Goal: Task Accomplishment & Management: Use online tool/utility

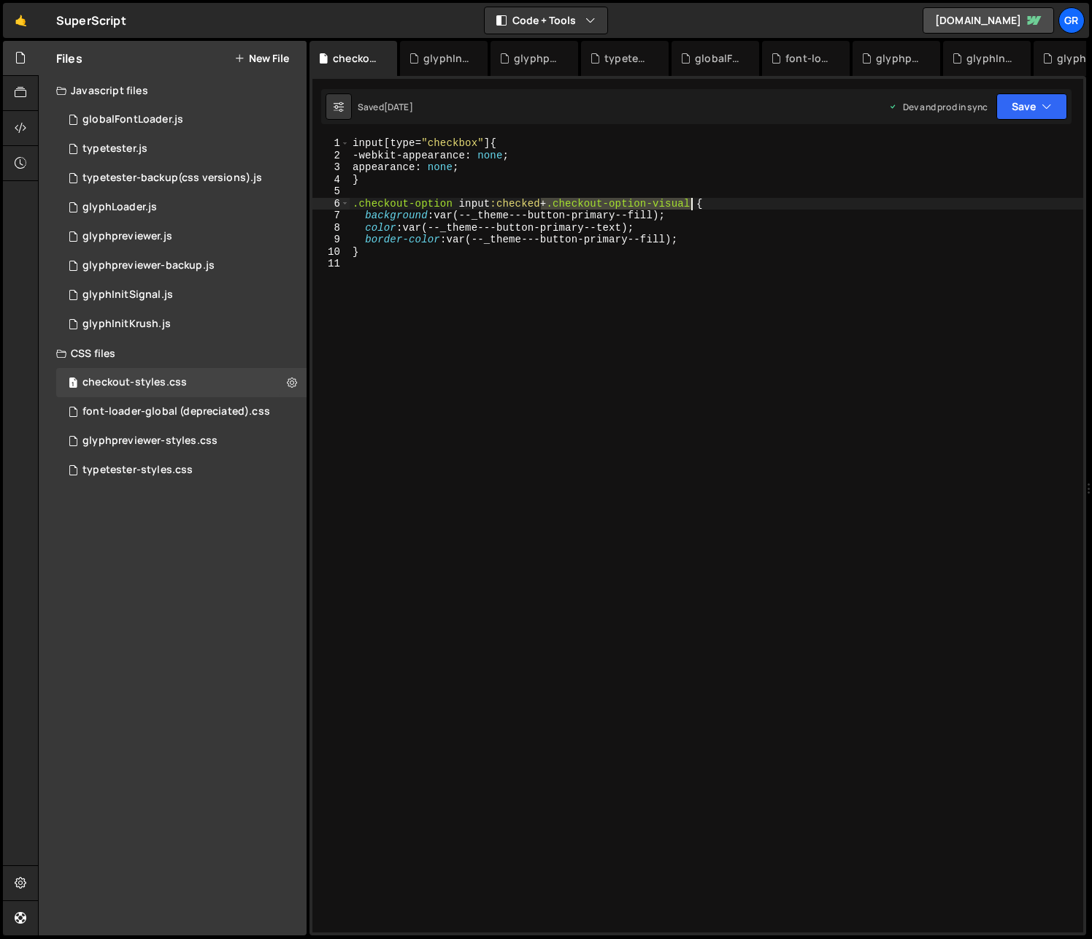
drag, startPoint x: 542, startPoint y: 202, endPoint x: 691, endPoint y: 201, distance: 148.9
click at [691, 201] on div "input [ type = " checkbox " ] { -webkit-appearance : none ; appearance : none ;…" at bounding box center [717, 546] width 734 height 819
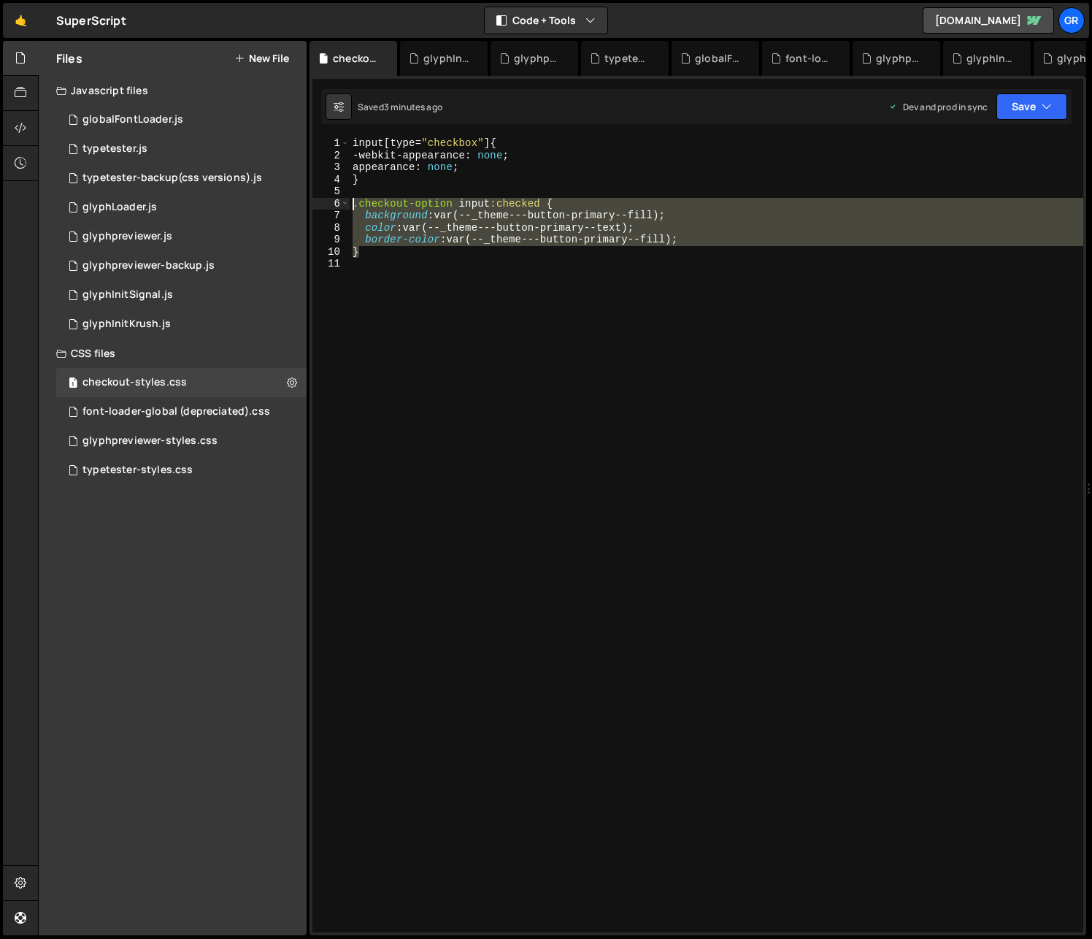
drag, startPoint x: 383, startPoint y: 255, endPoint x: 351, endPoint y: 199, distance: 64.7
click at [351, 199] on div "input [ type = " checkbox " ] { -webkit-appearance : none ; appearance : none ;…" at bounding box center [717, 546] width 734 height 819
click at [454, 203] on div "input [ type = " checkbox " ] { -webkit-appearance : none ; appearance : none ;…" at bounding box center [717, 534] width 734 height 795
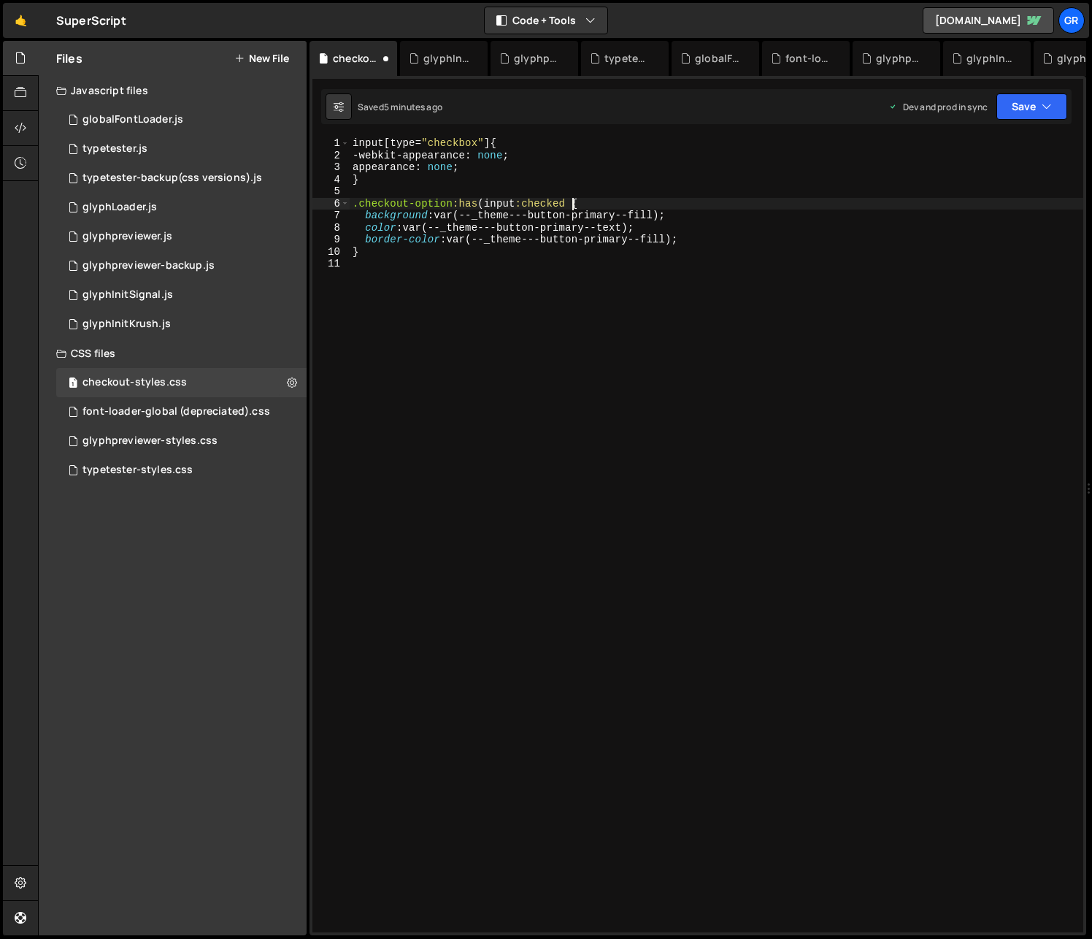
scroll to position [0, 15]
click at [485, 202] on div "input [ type = " checkbox " ] { -webkit-appearance : none ; appearance : none ;…" at bounding box center [717, 546] width 734 height 819
type textarea ".checkout-option:has(input:checked) {"
click at [361, 269] on div "input [ type = " checkbox " ] { -webkit-appearance : none ; appearance : none ;…" at bounding box center [717, 546] width 734 height 819
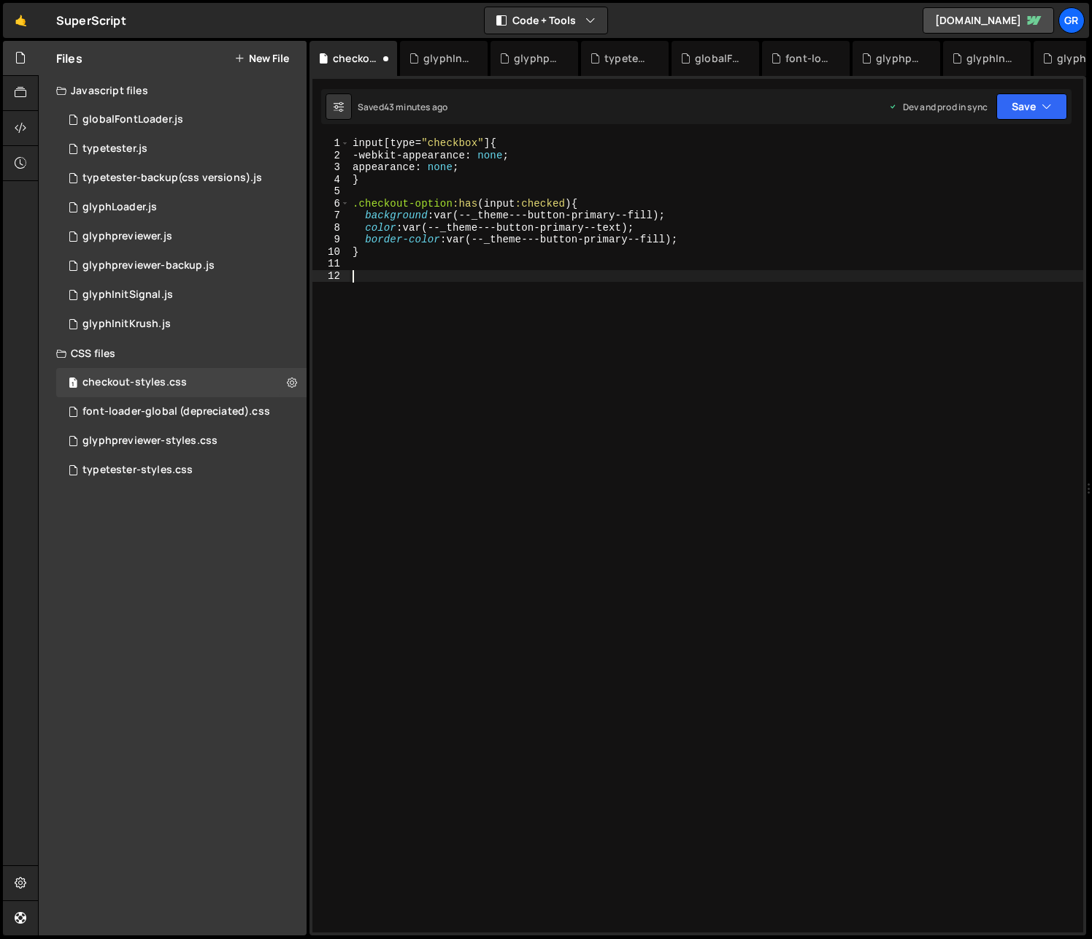
paste textarea "checkout-bundle-discount"
click at [354, 277] on div "input [ type = " checkbox " ] { -webkit-appearance : none ; appearance : none ;…" at bounding box center [717, 546] width 734 height 819
type textarea ".checkout-bundle-discount"
click at [553, 275] on div "input [ type = " checkbox " ] { -webkit-appearance : none ; appearance : none ;…" at bounding box center [717, 546] width 734 height 819
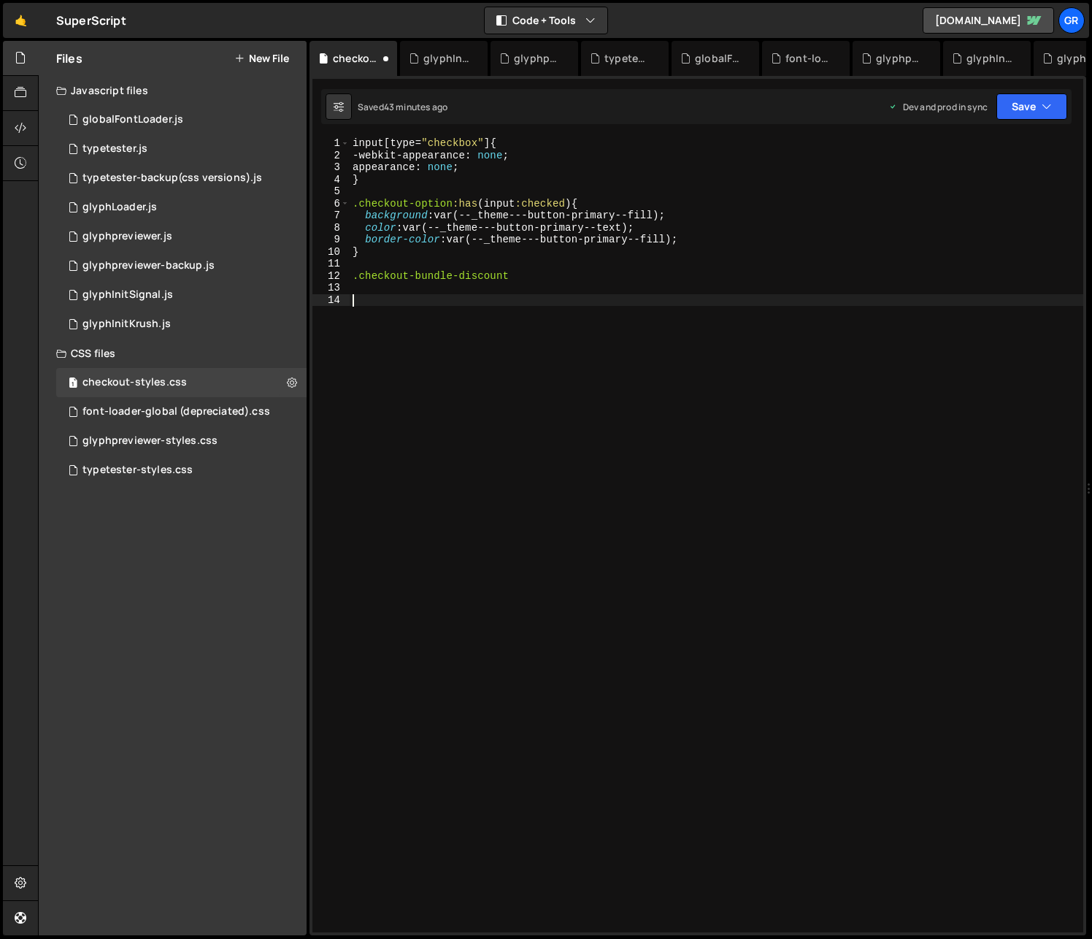
paste textarea "checkout-bundle-discount"
click at [351, 301] on div "input [ type = " checkbox " ] { -webkit-appearance : none ; appearance : none ;…" at bounding box center [717, 546] width 734 height 819
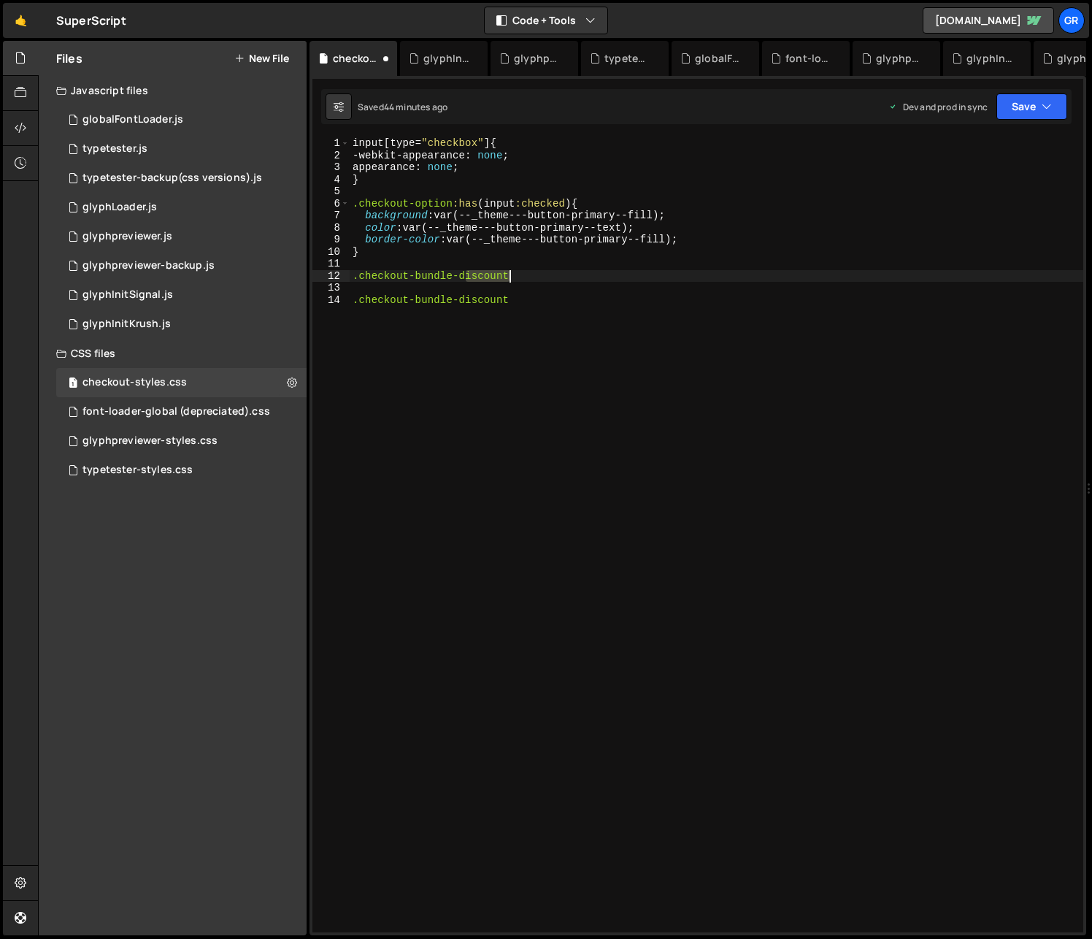
drag, startPoint x: 466, startPoint y: 274, endPoint x: 507, endPoint y: 274, distance: 40.9
click at [507, 274] on div "input [ type = " checkbox " ] { -webkit-appearance : none ; appearance : none ;…" at bounding box center [717, 546] width 734 height 819
type textarea ".checkout-bundle-description:has(input:checked) {}"
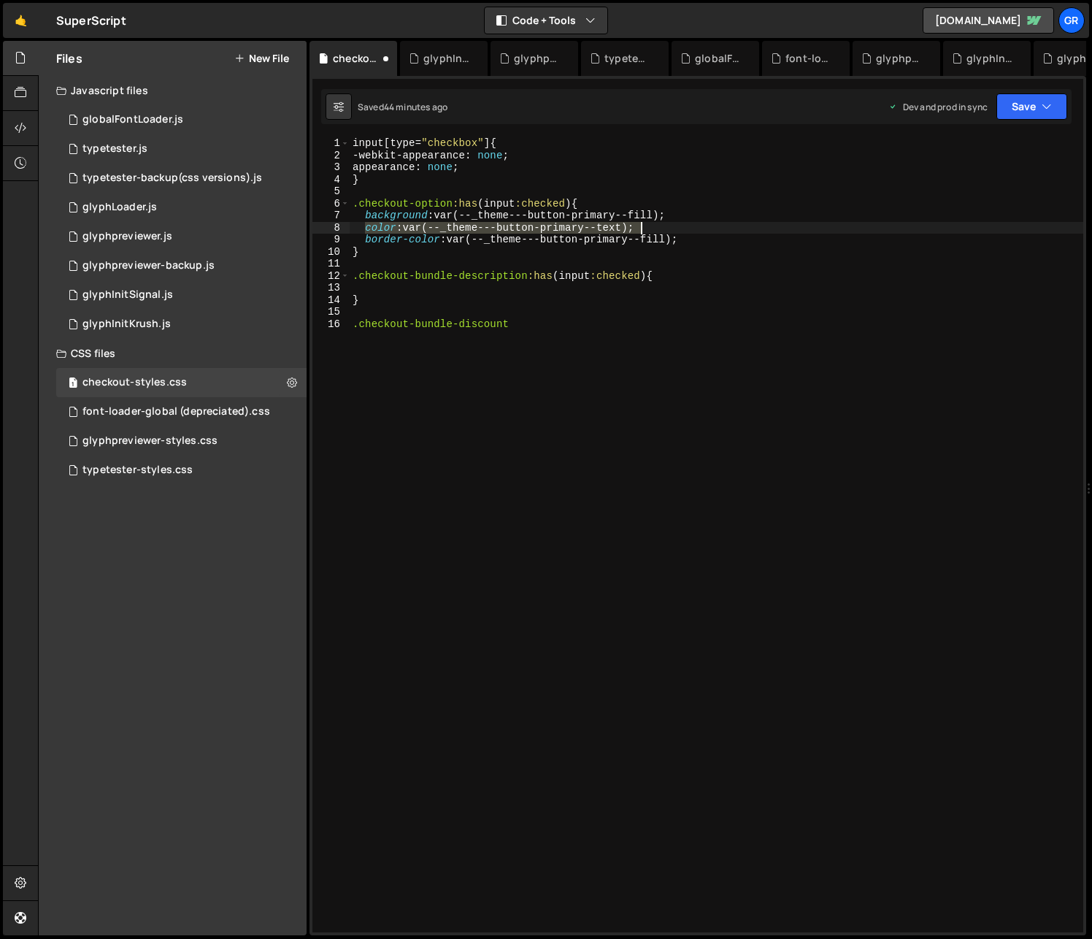
drag, startPoint x: 367, startPoint y: 226, endPoint x: 639, endPoint y: 226, distance: 272.3
click at [639, 226] on div "input [ type = " checkbox " ] { -webkit-appearance : none ; appearance : none ;…" at bounding box center [717, 546] width 734 height 819
type textarea "color: var(--_theme---button-primary--text);"
click at [388, 291] on div "input [ type = " checkbox " ] { -webkit-appearance : none ; appearance : none ;…" at bounding box center [717, 546] width 734 height 819
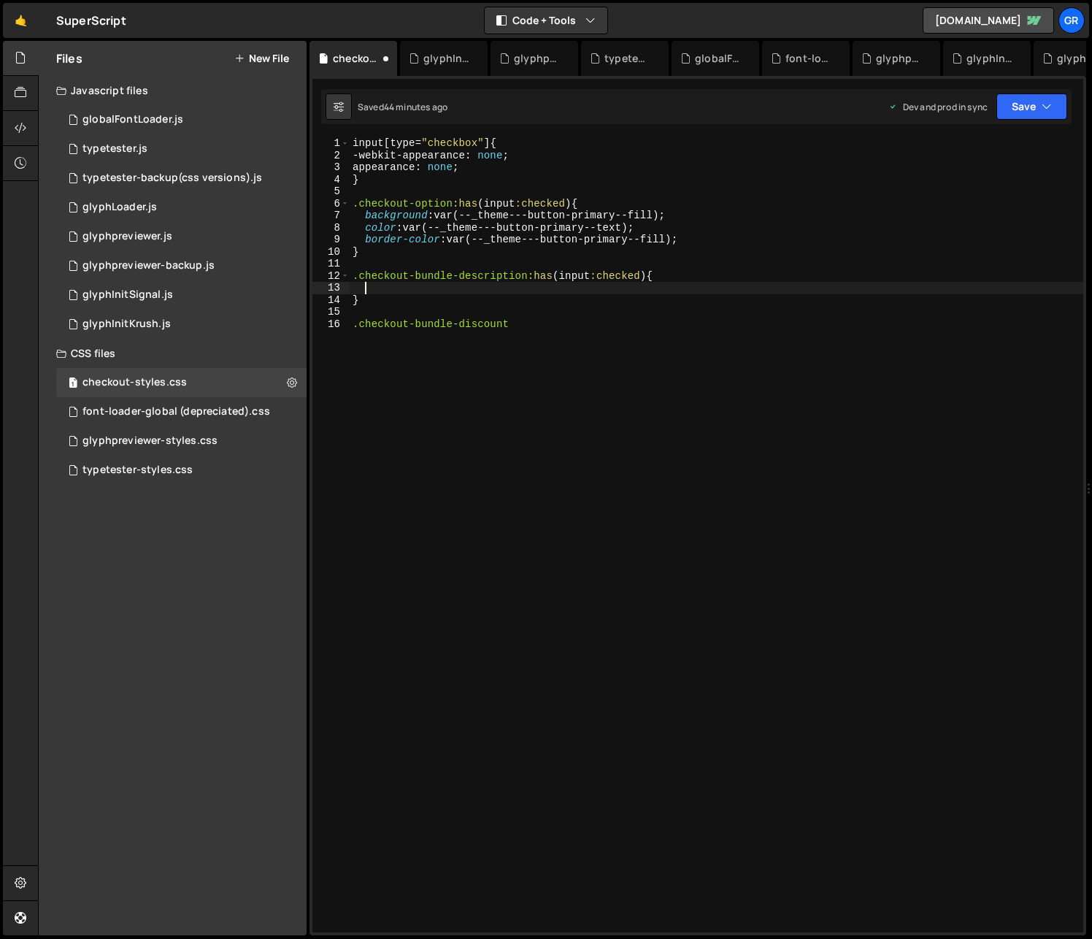
paste textarea "color: var(--_theme---button-primary--text);"
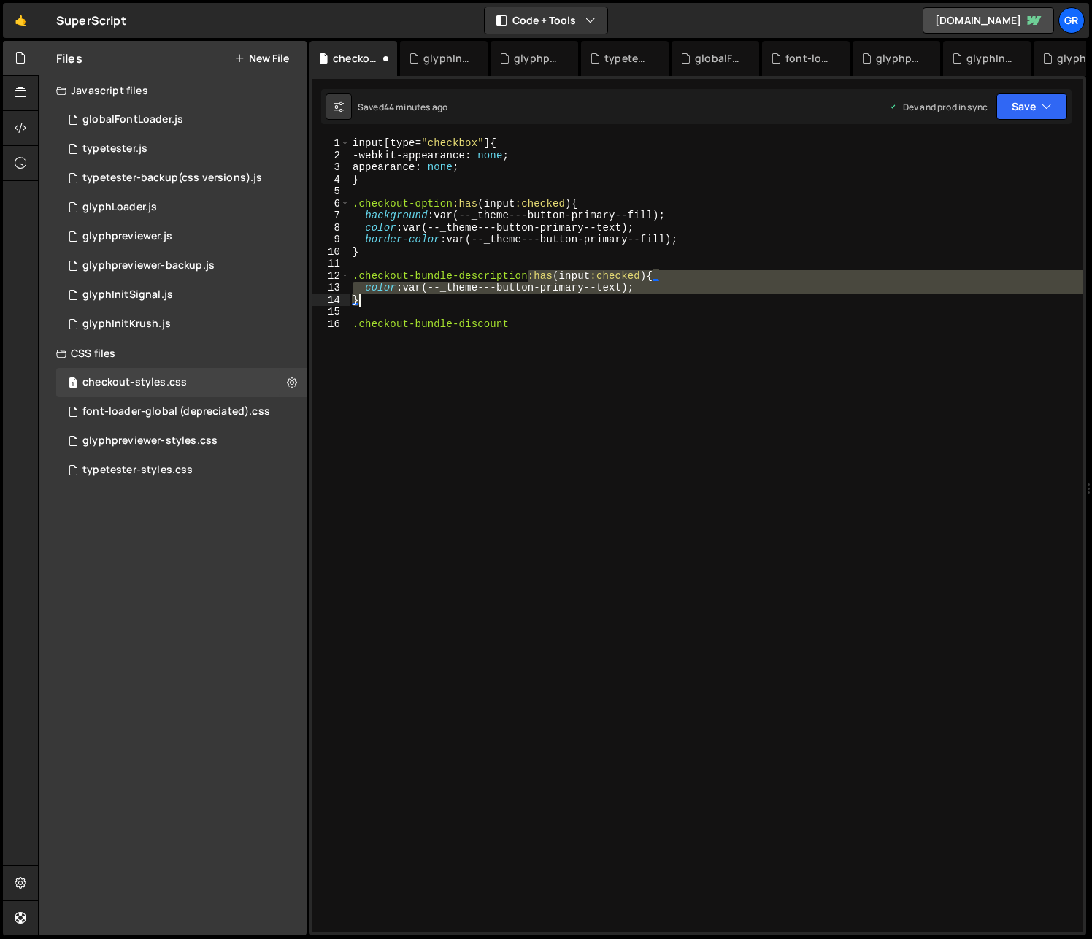
drag, startPoint x: 531, startPoint y: 279, endPoint x: 529, endPoint y: 296, distance: 17.7
click at [529, 296] on div "input [ type = " checkbox " ] { -webkit-appearance : none ; appearance : none ;…" at bounding box center [717, 546] width 734 height 819
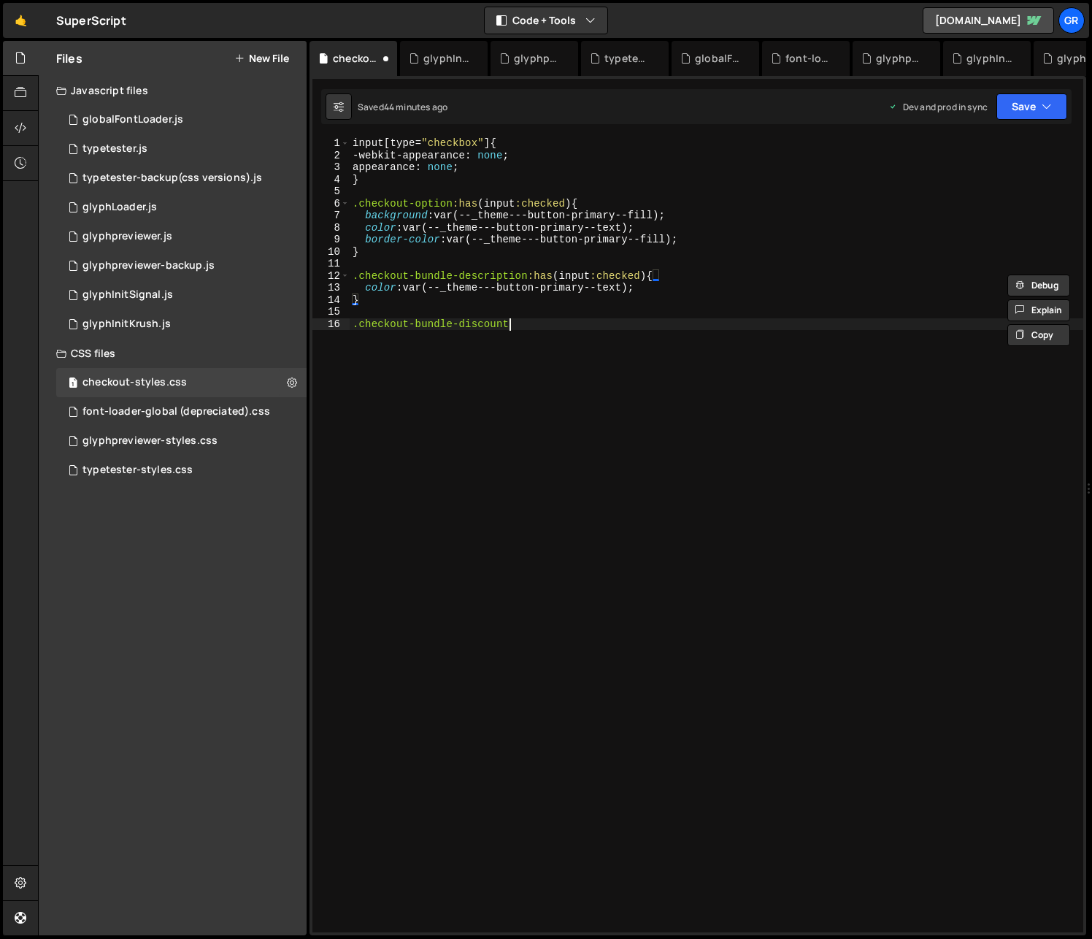
click at [526, 320] on div "input [ type = " checkbox " ] { -webkit-appearance : none ; appearance : none ;…" at bounding box center [717, 546] width 734 height 819
paste textarea "}"
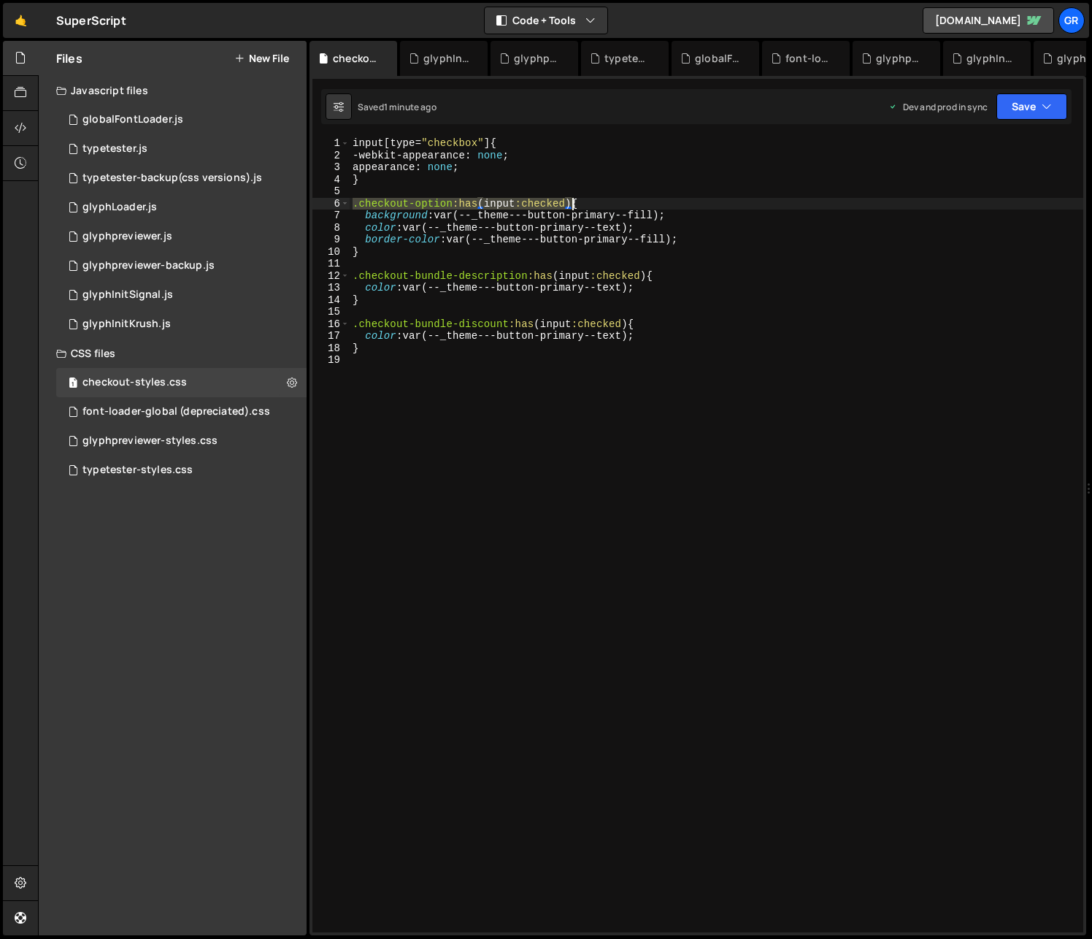
drag, startPoint x: 353, startPoint y: 203, endPoint x: 570, endPoint y: 202, distance: 217.5
click at [570, 202] on div "input [ type = " checkbox " ] { -webkit-appearance : none ; appearance : none ;…" at bounding box center [717, 546] width 734 height 819
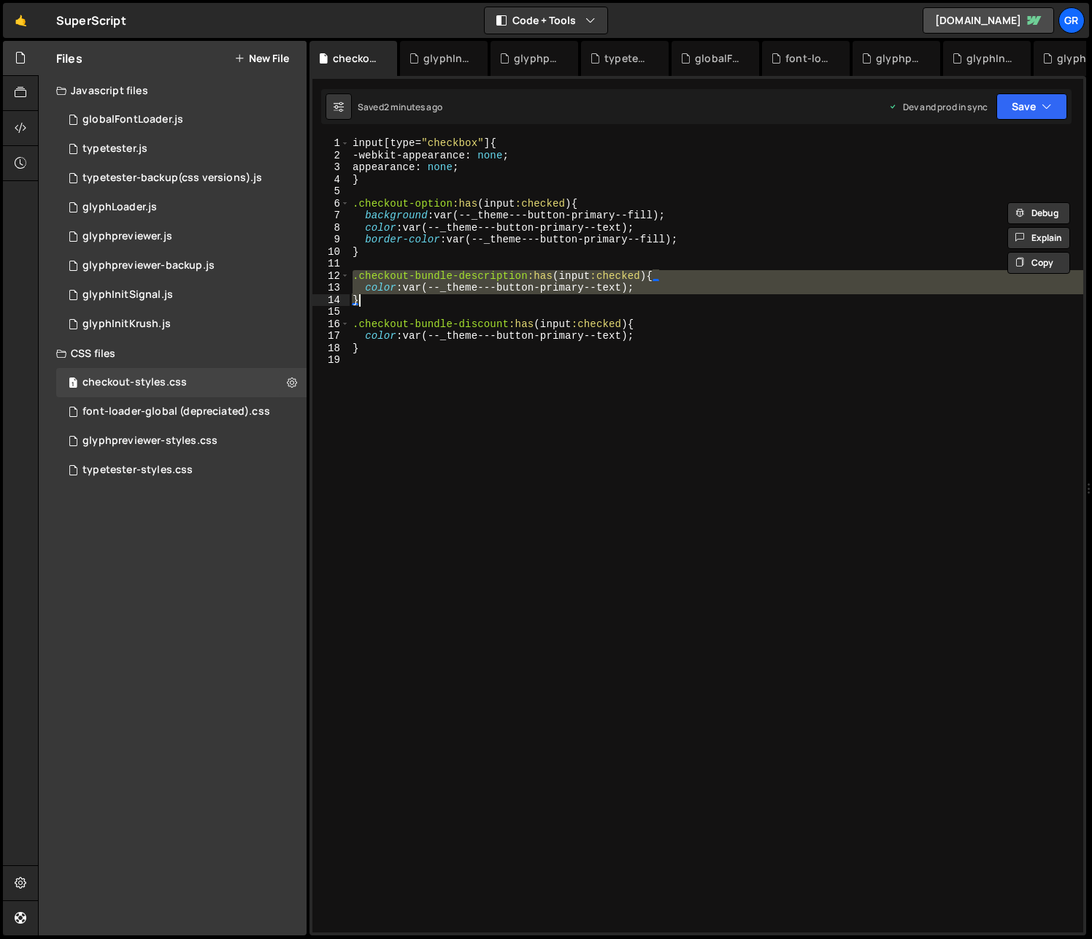
drag, startPoint x: 356, startPoint y: 278, endPoint x: 372, endPoint y: 295, distance: 22.7
click at [372, 295] on div "input [ type = " checkbox " ] { -webkit-appearance : none ; appearance : none ;…" at bounding box center [717, 546] width 734 height 819
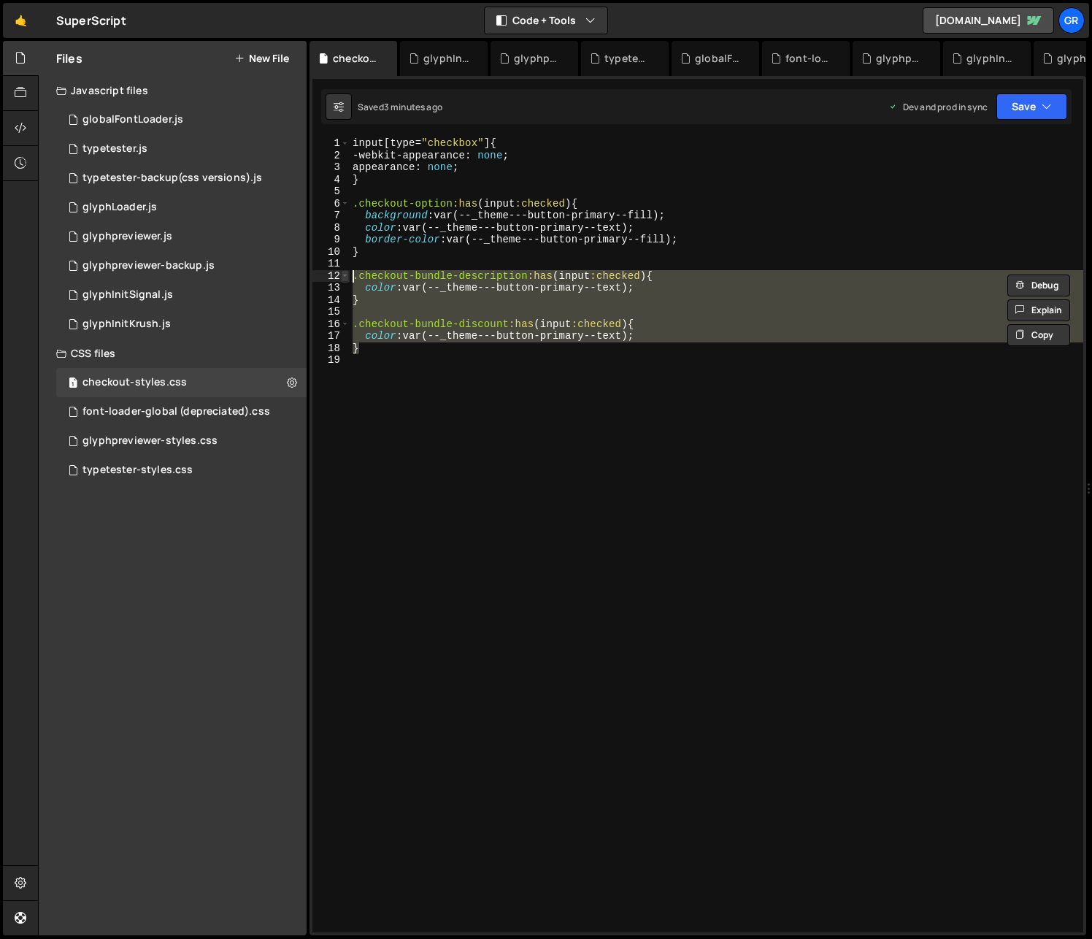
drag, startPoint x: 380, startPoint y: 347, endPoint x: 344, endPoint y: 277, distance: 78.7
click at [344, 277] on div "color: var(--_theme---button-primary--text); } 1 2 3 4 5 6 7 8 9 10 11 12 13 14…" at bounding box center [697, 534] width 771 height 795
paste textarea "}"
type textarea "}"
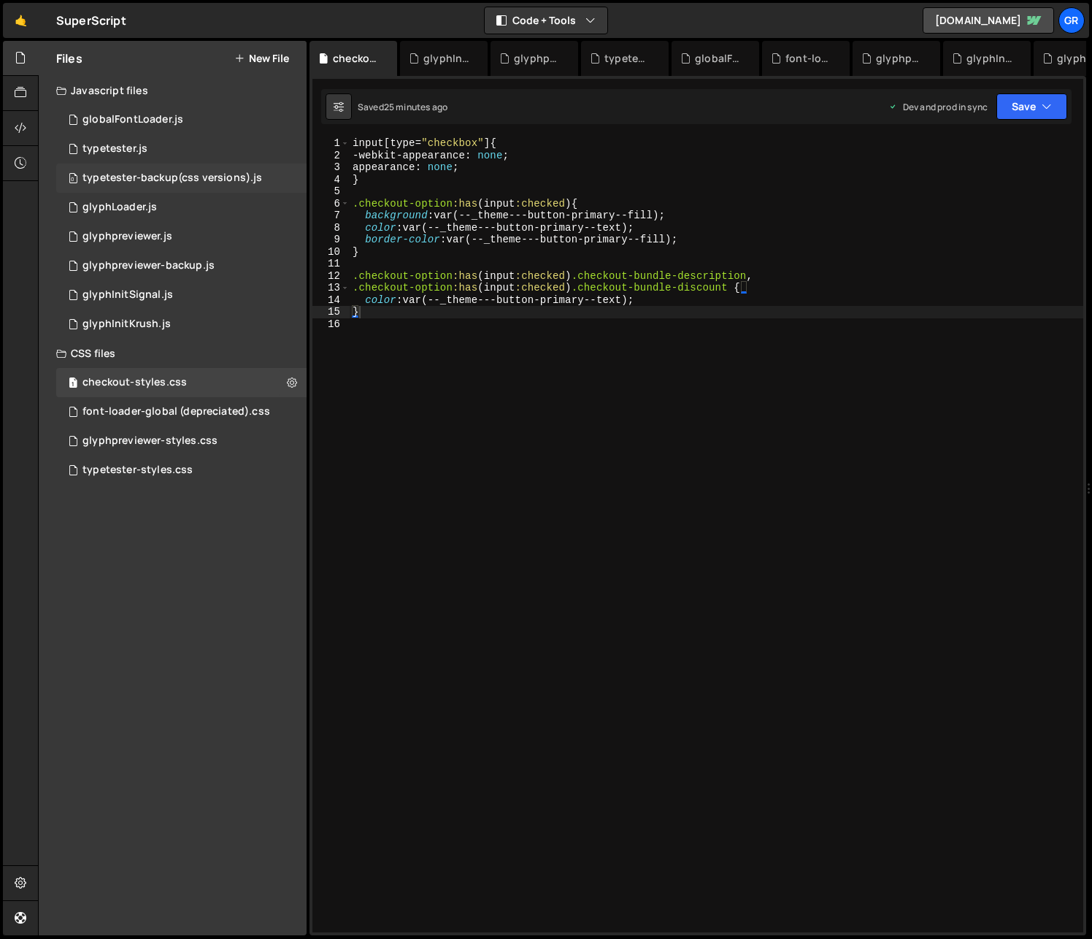
click at [211, 177] on div "typetester-backup(css versions).js" at bounding box center [172, 178] width 180 height 13
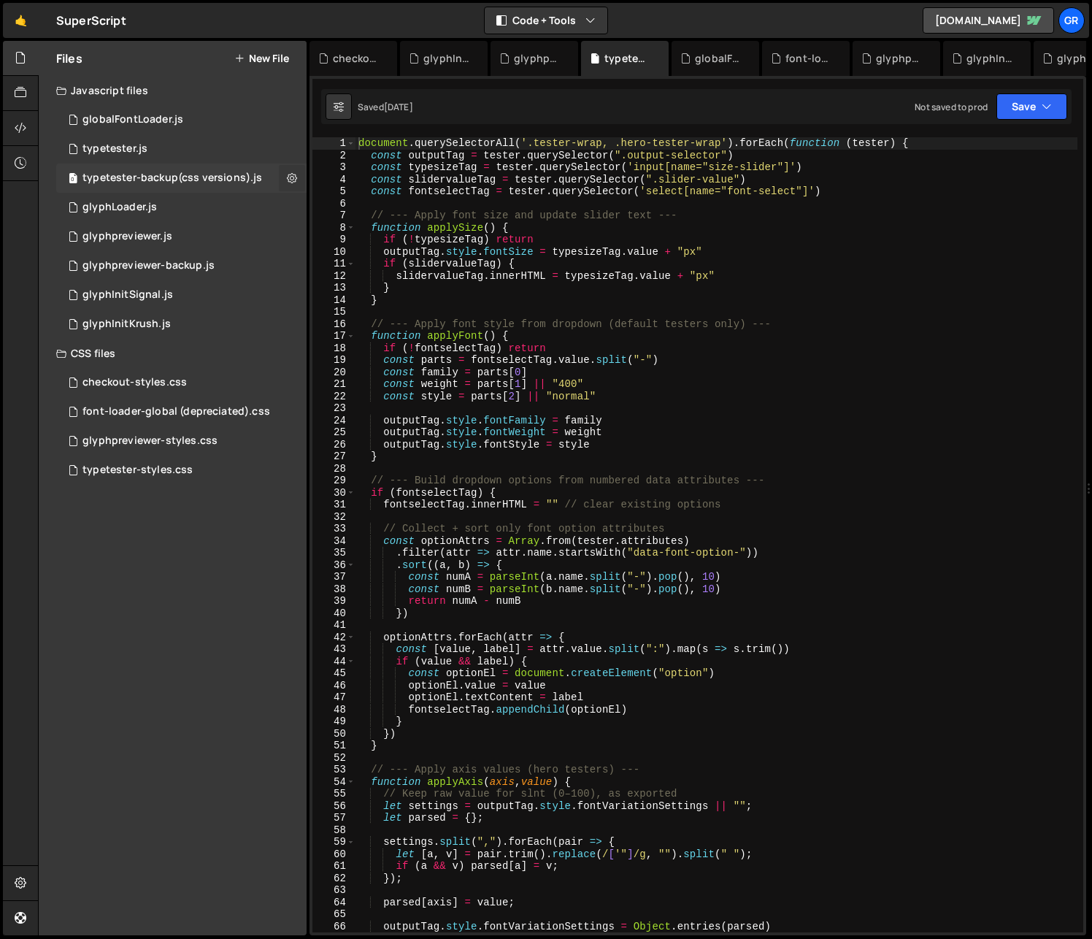
click at [288, 180] on icon at bounding box center [292, 178] width 10 height 14
click at [381, 210] on button "Edit File Settings" at bounding box center [381, 208] width 143 height 29
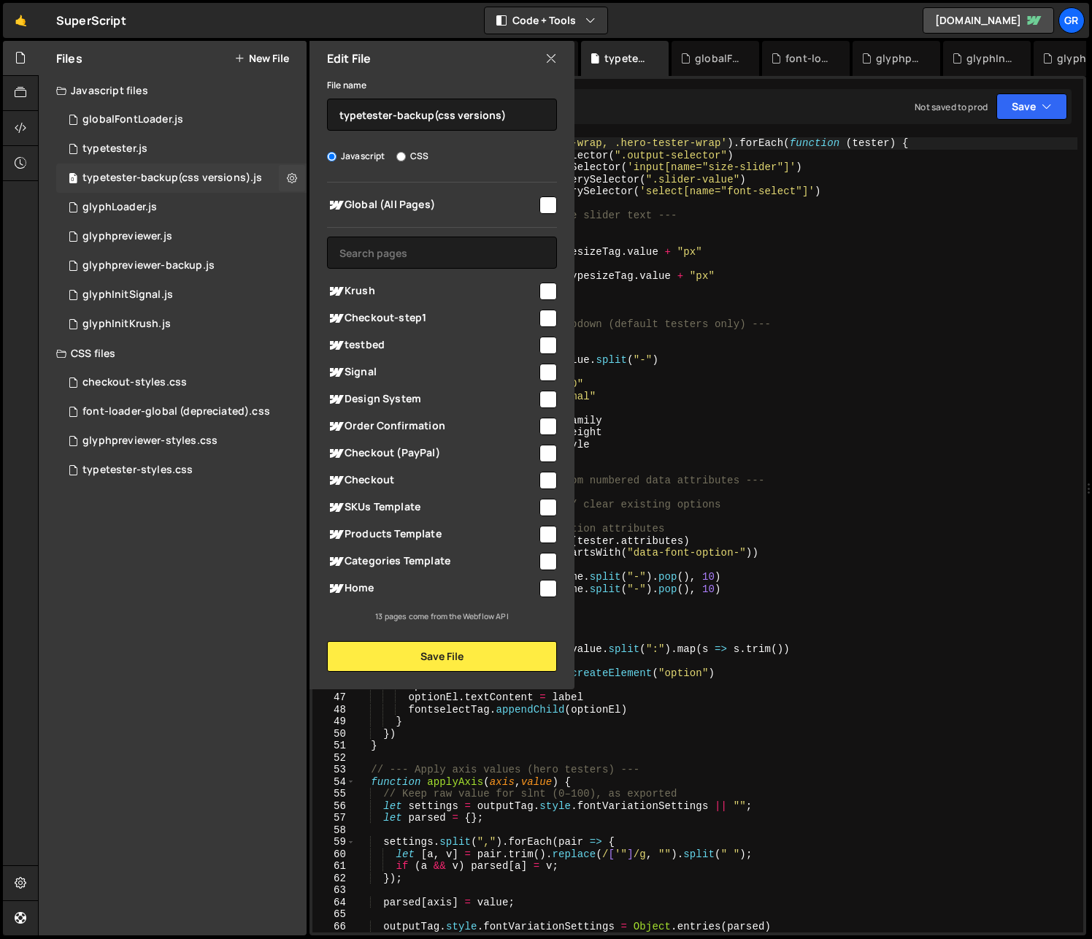
click at [260, 175] on div "0 typetester-backup(css versions).js 0" at bounding box center [181, 178] width 250 height 29
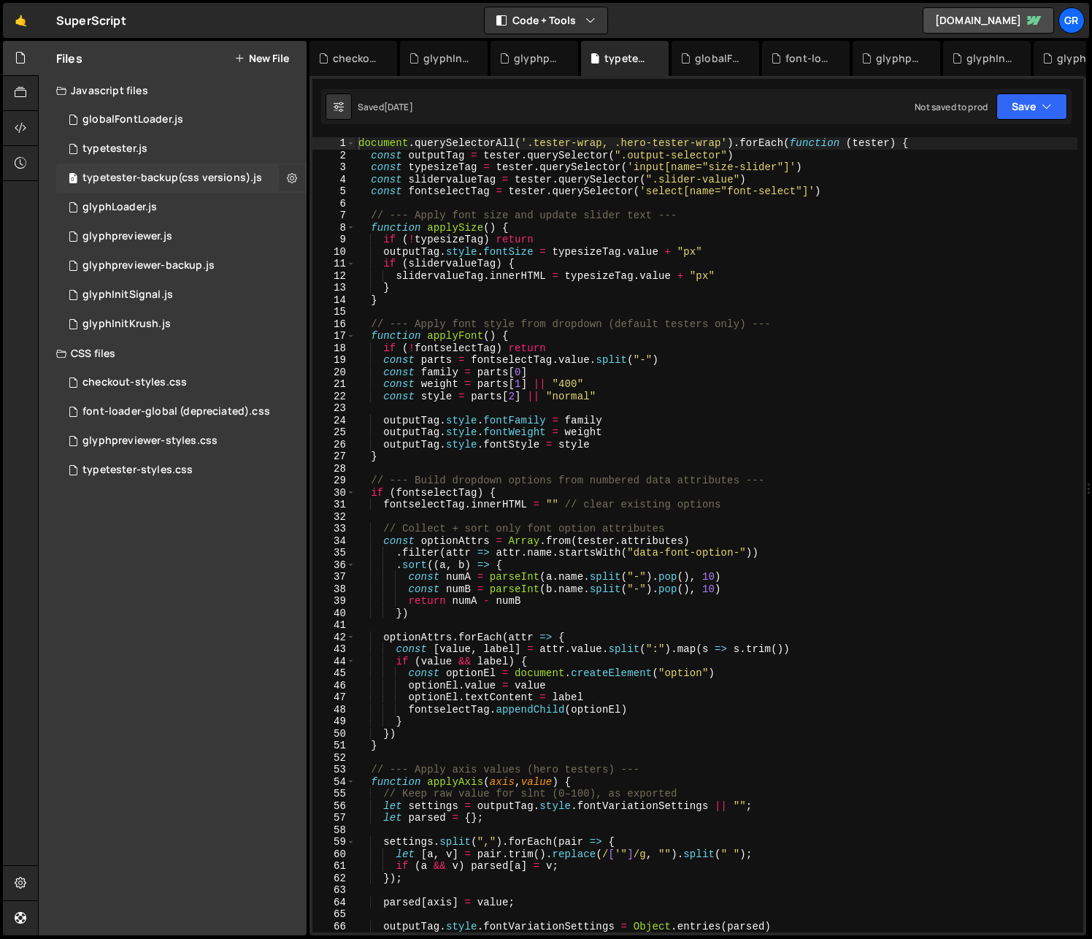
click at [287, 175] on icon at bounding box center [292, 178] width 10 height 14
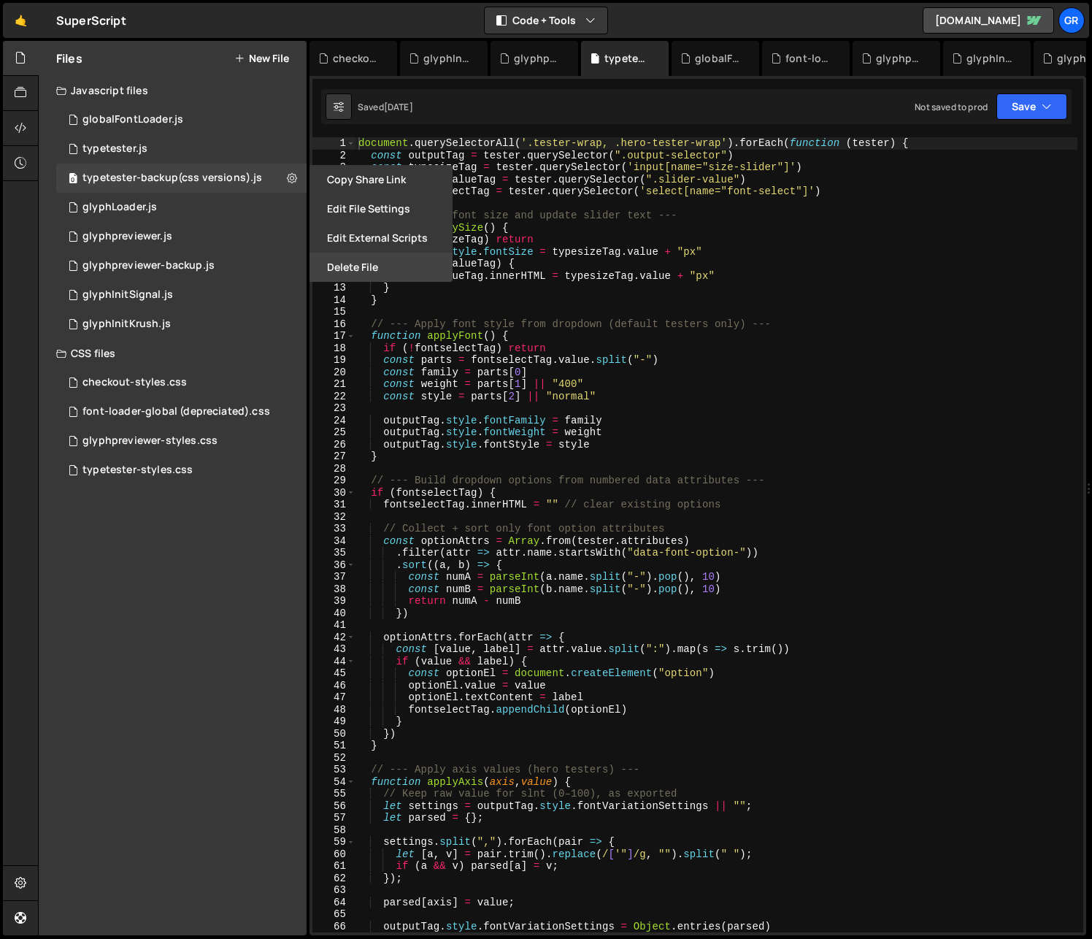
click at [360, 270] on button "Delete File" at bounding box center [381, 267] width 143 height 29
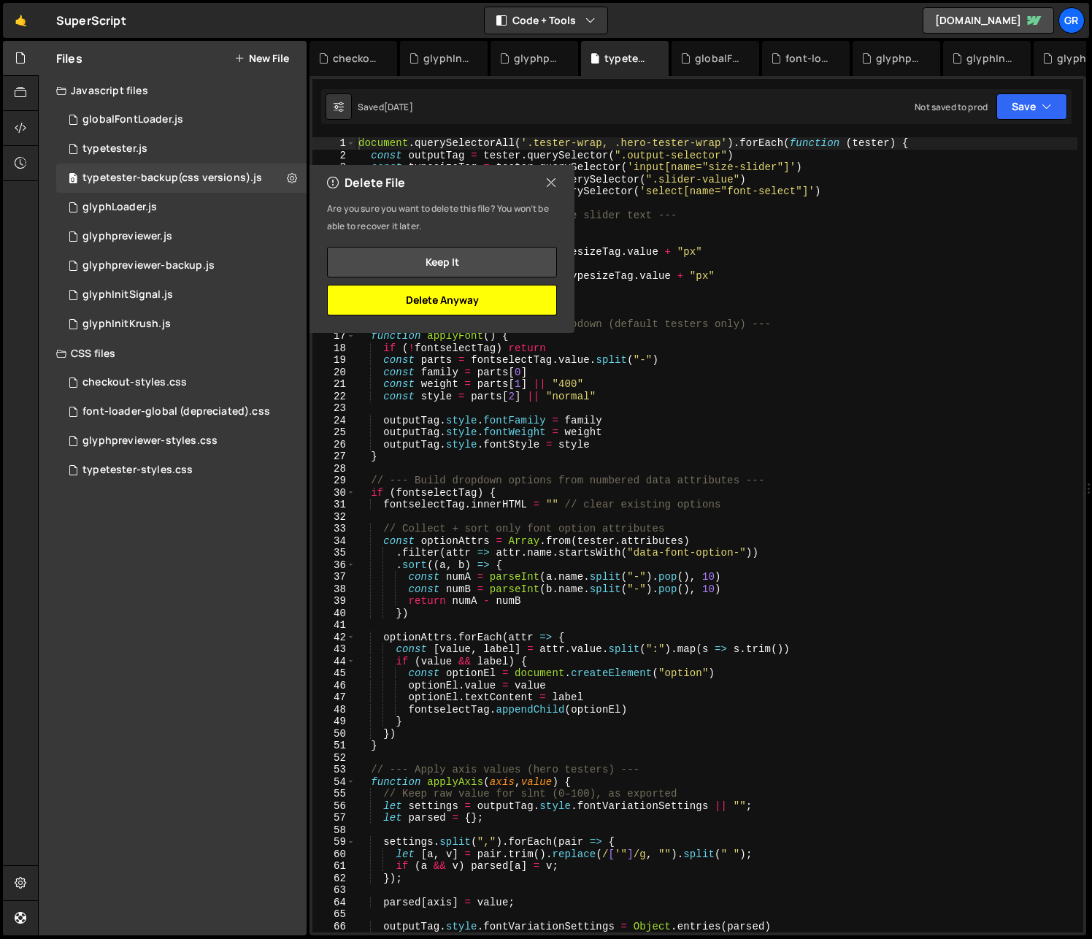
click at [432, 303] on button "Delete Anyway" at bounding box center [442, 300] width 230 height 31
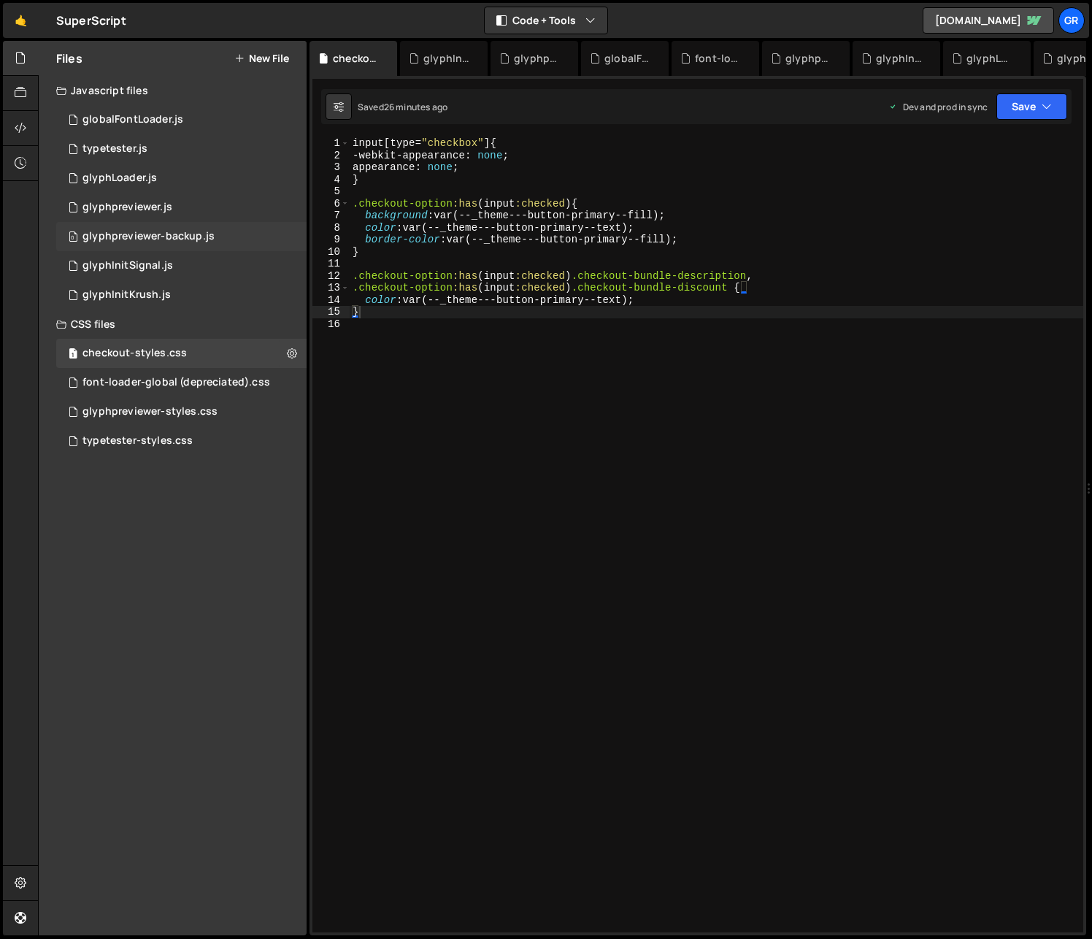
click at [234, 235] on div "0 glyphpreviewer-backup.js 0" at bounding box center [181, 236] width 250 height 29
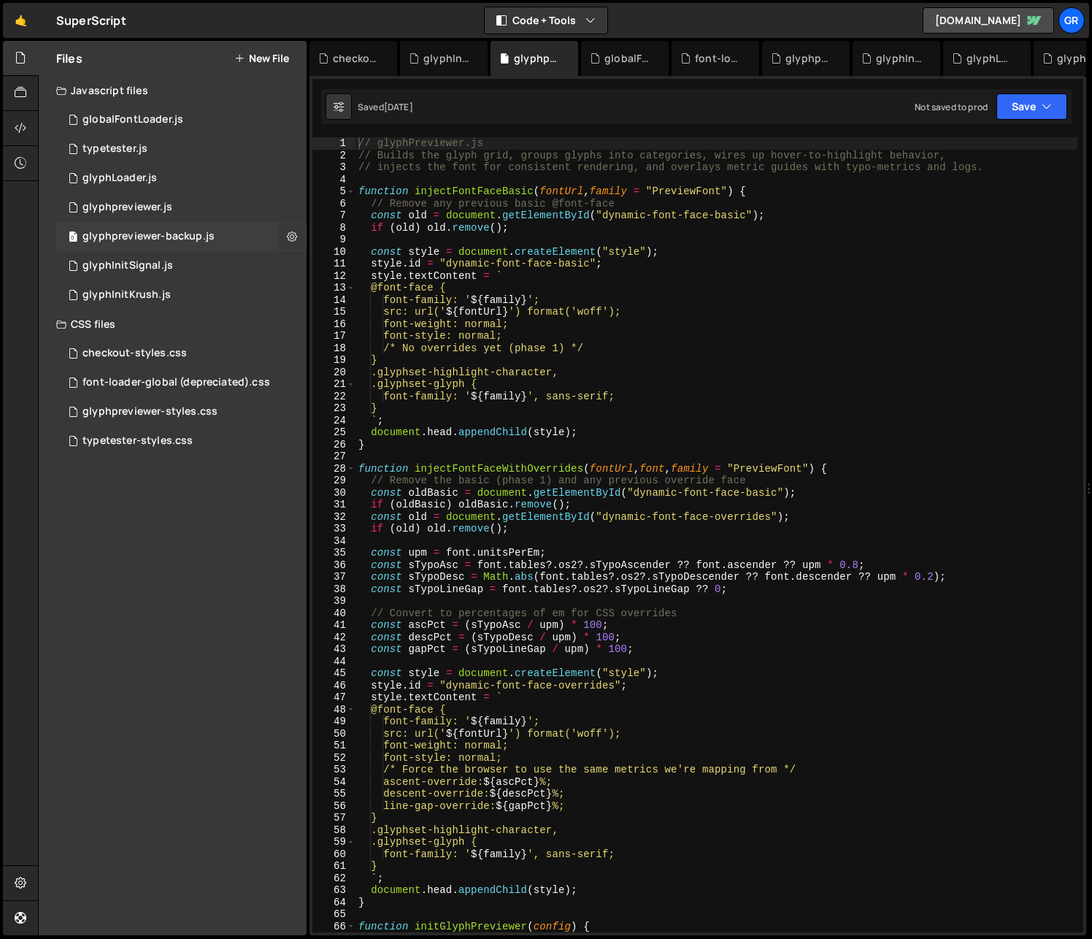
click at [293, 237] on icon at bounding box center [292, 236] width 10 height 14
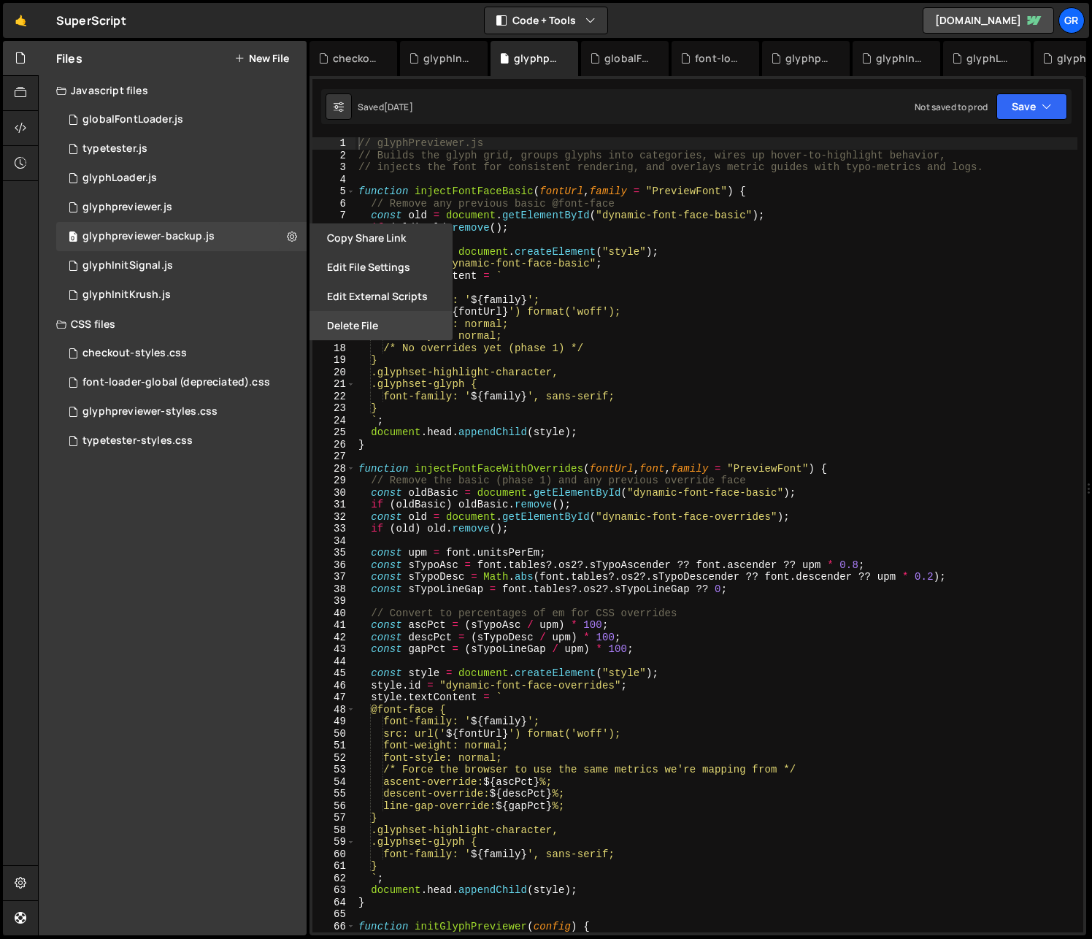
click at [370, 331] on button "Delete File" at bounding box center [381, 325] width 143 height 29
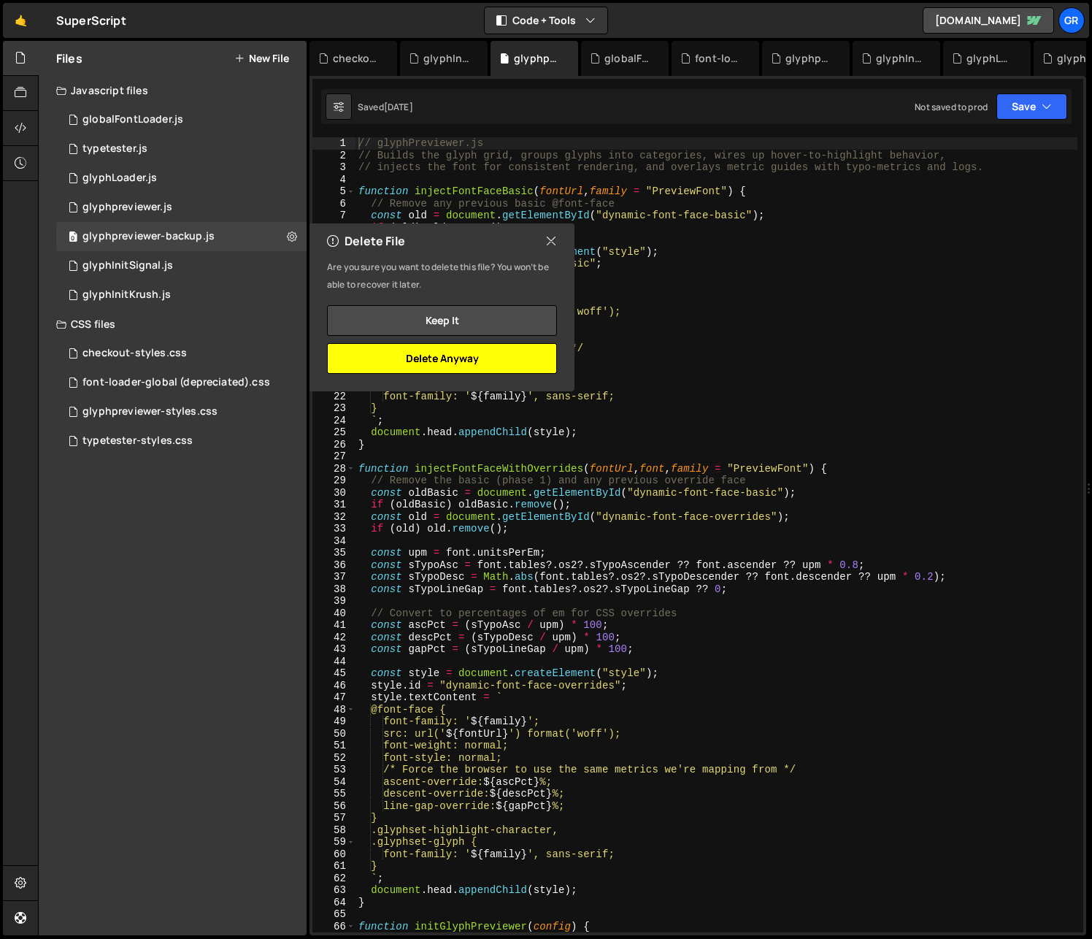
click at [396, 353] on button "Delete Anyway" at bounding box center [442, 358] width 230 height 31
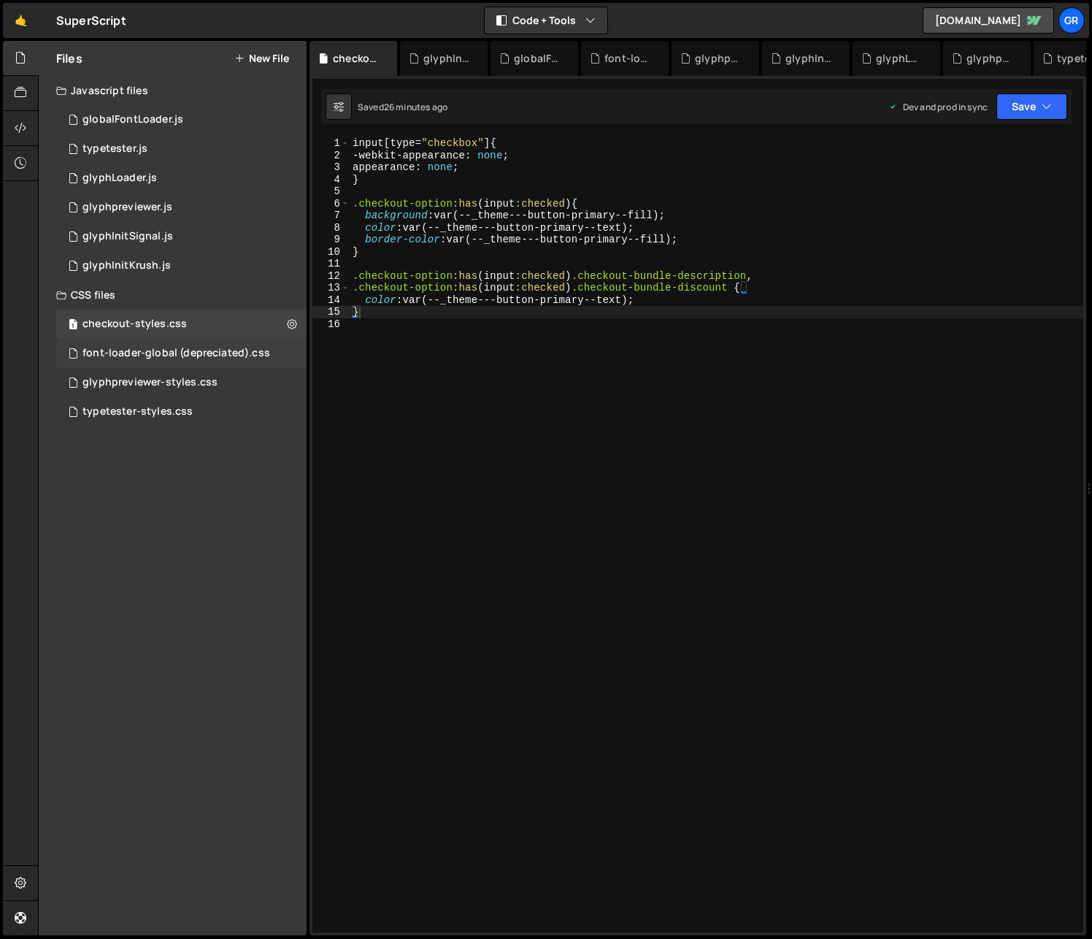
click at [250, 353] on div "font-loader-global (depreciated).css" at bounding box center [176, 353] width 188 height 13
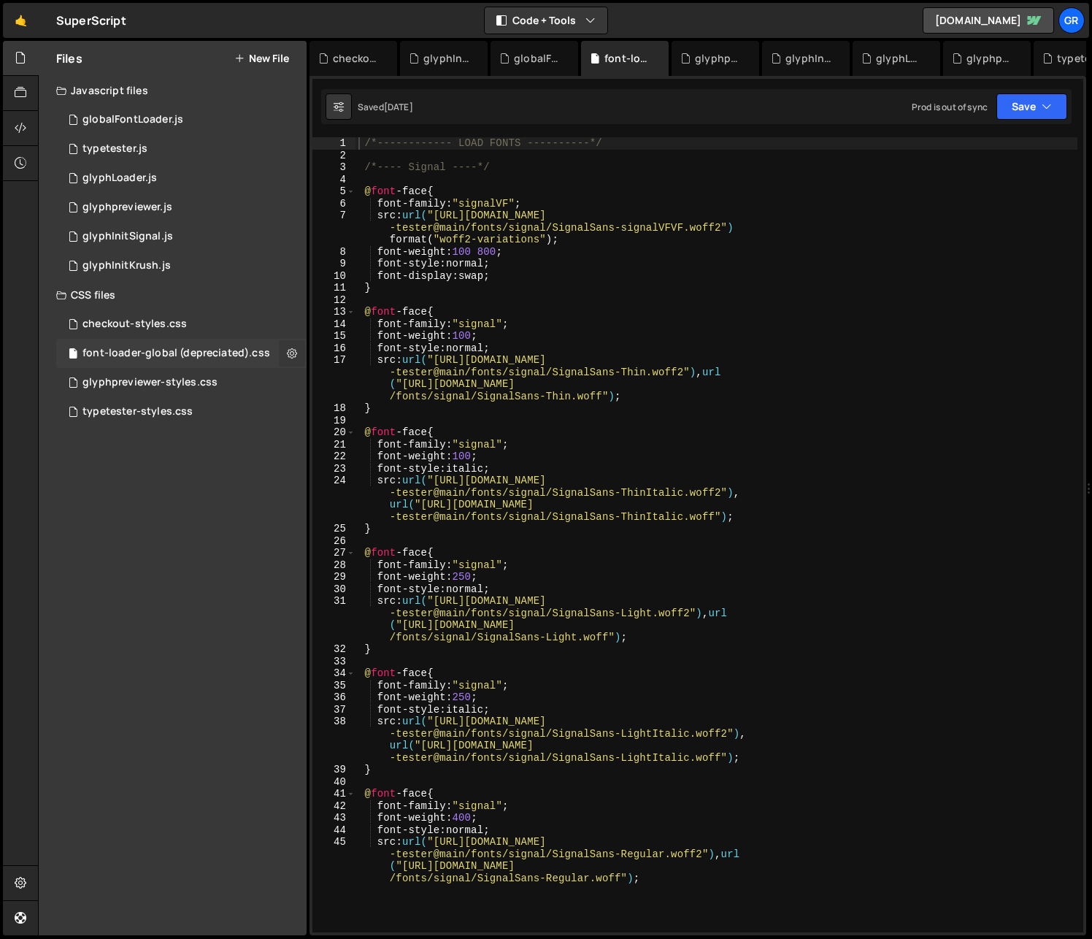
click at [287, 354] on icon at bounding box center [292, 353] width 10 height 14
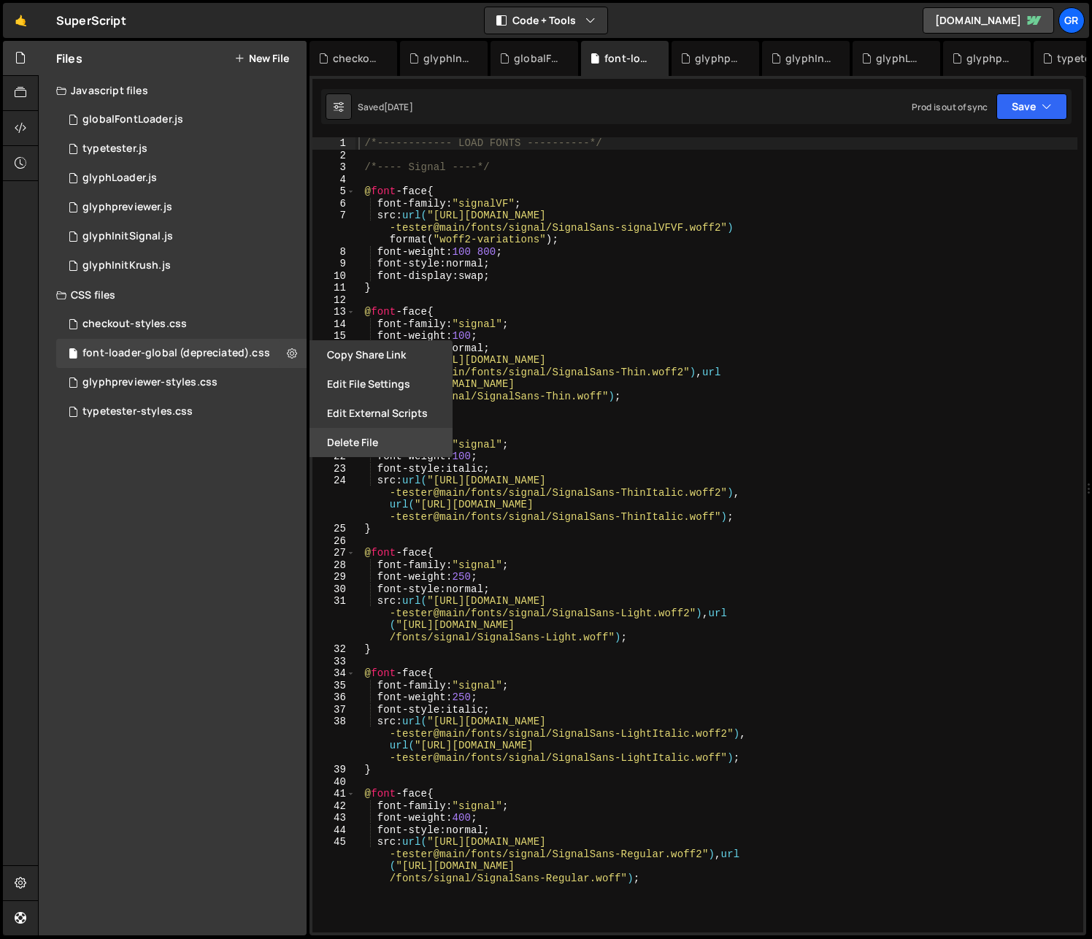
click at [350, 434] on button "Delete File" at bounding box center [381, 442] width 143 height 29
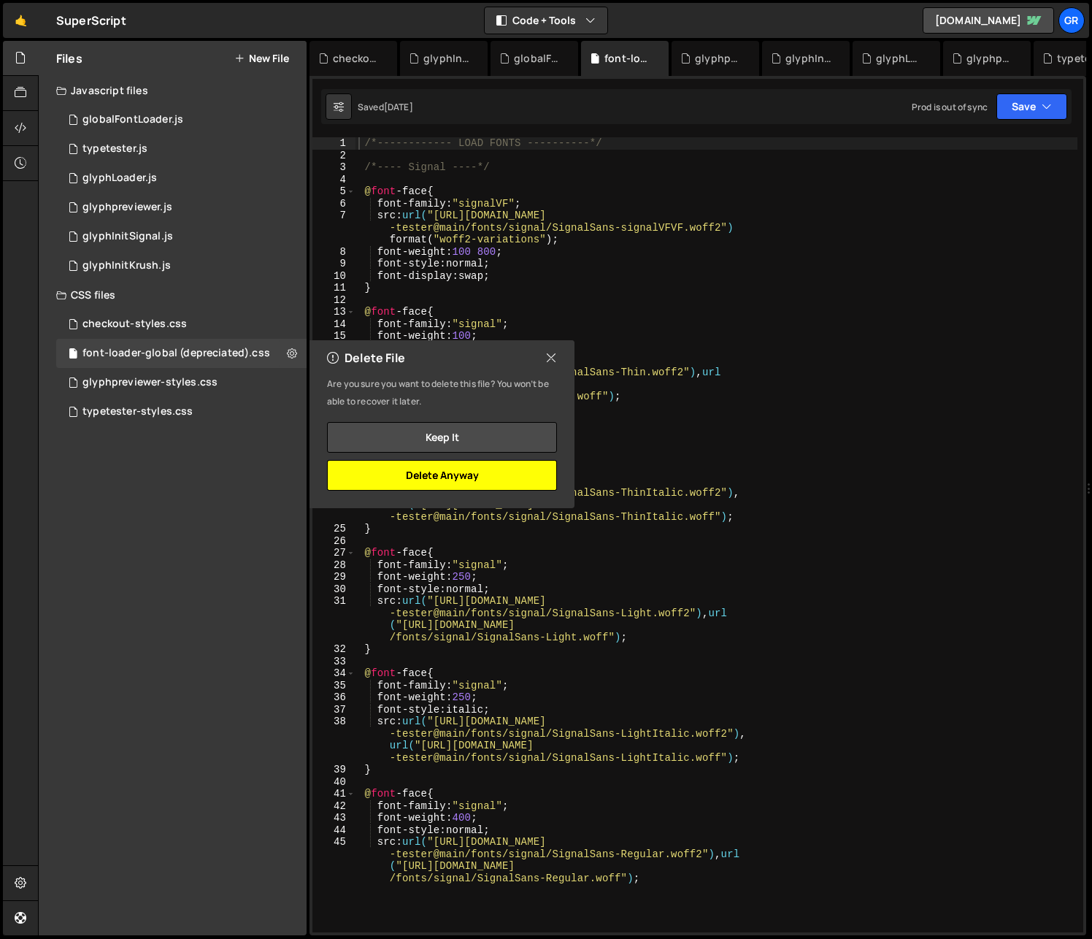
click at [447, 484] on button "Delete Anyway" at bounding box center [442, 475] width 230 height 31
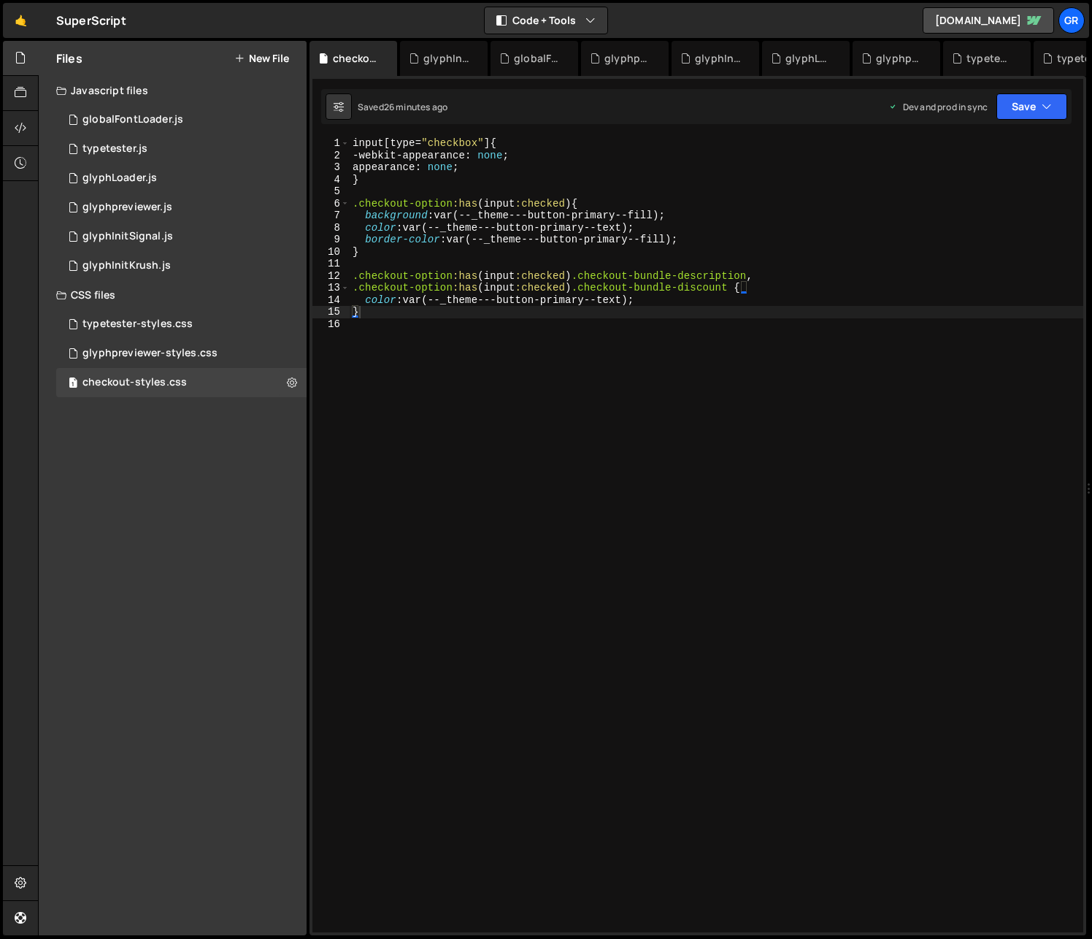
click at [241, 57] on icon at bounding box center [239, 59] width 10 height 12
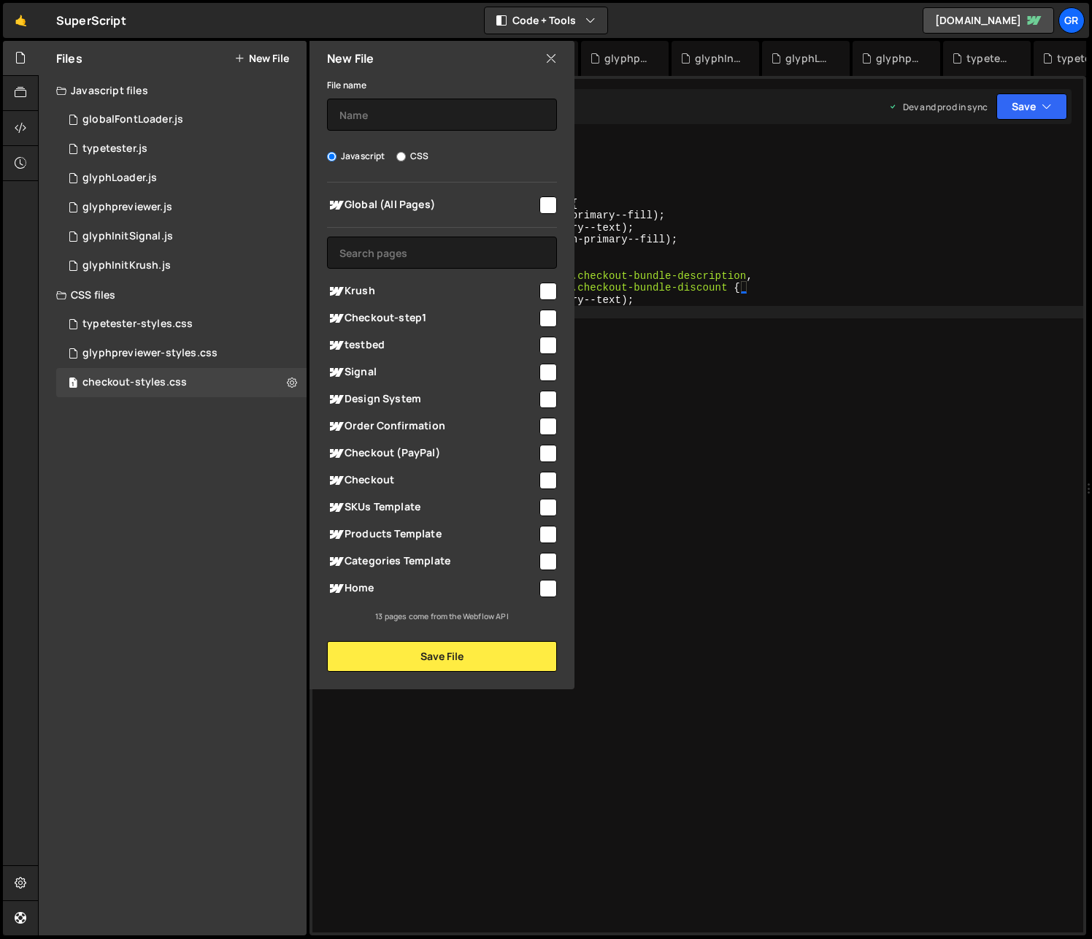
click at [550, 320] on input "checkbox" at bounding box center [548, 319] width 18 height 18
checkbox input "true"
click at [400, 112] on input "text" at bounding box center [442, 115] width 230 height 32
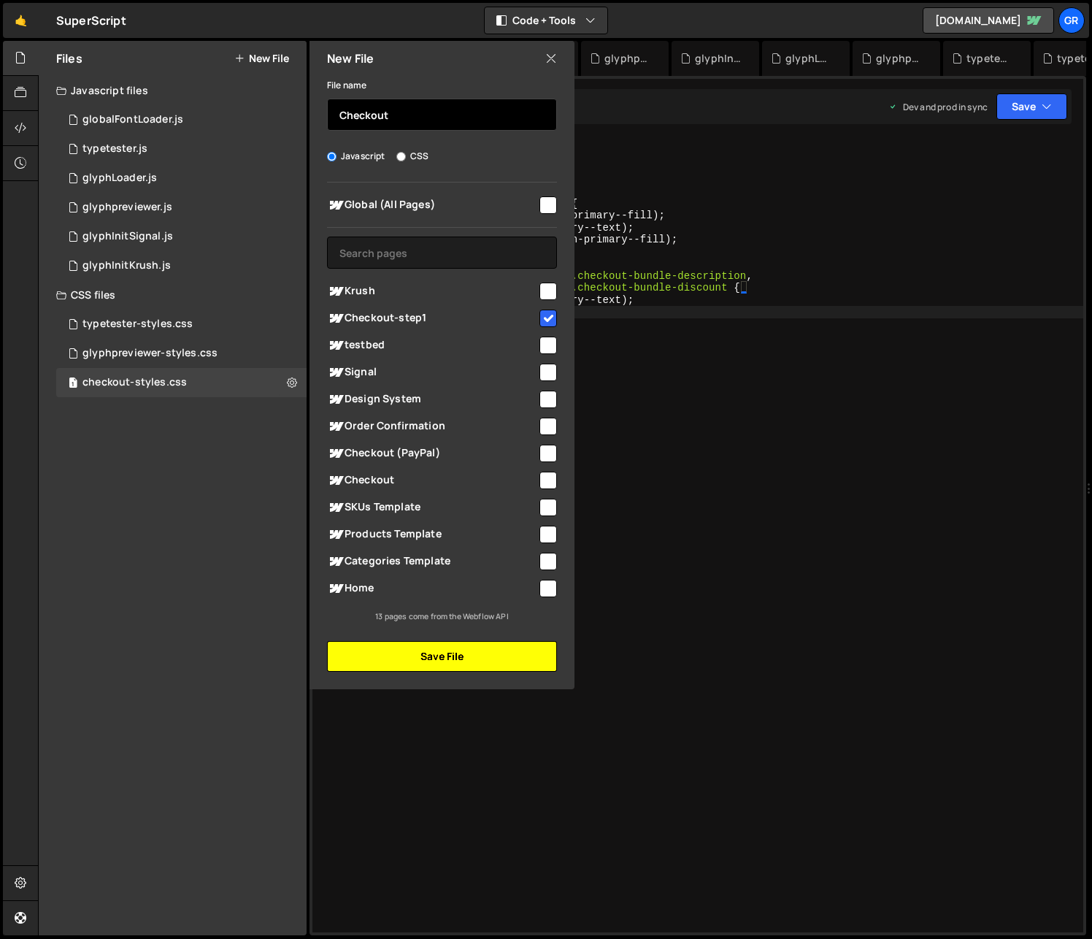
type input "Checkout"
click at [469, 648] on button "Save File" at bounding box center [442, 656] width 230 height 31
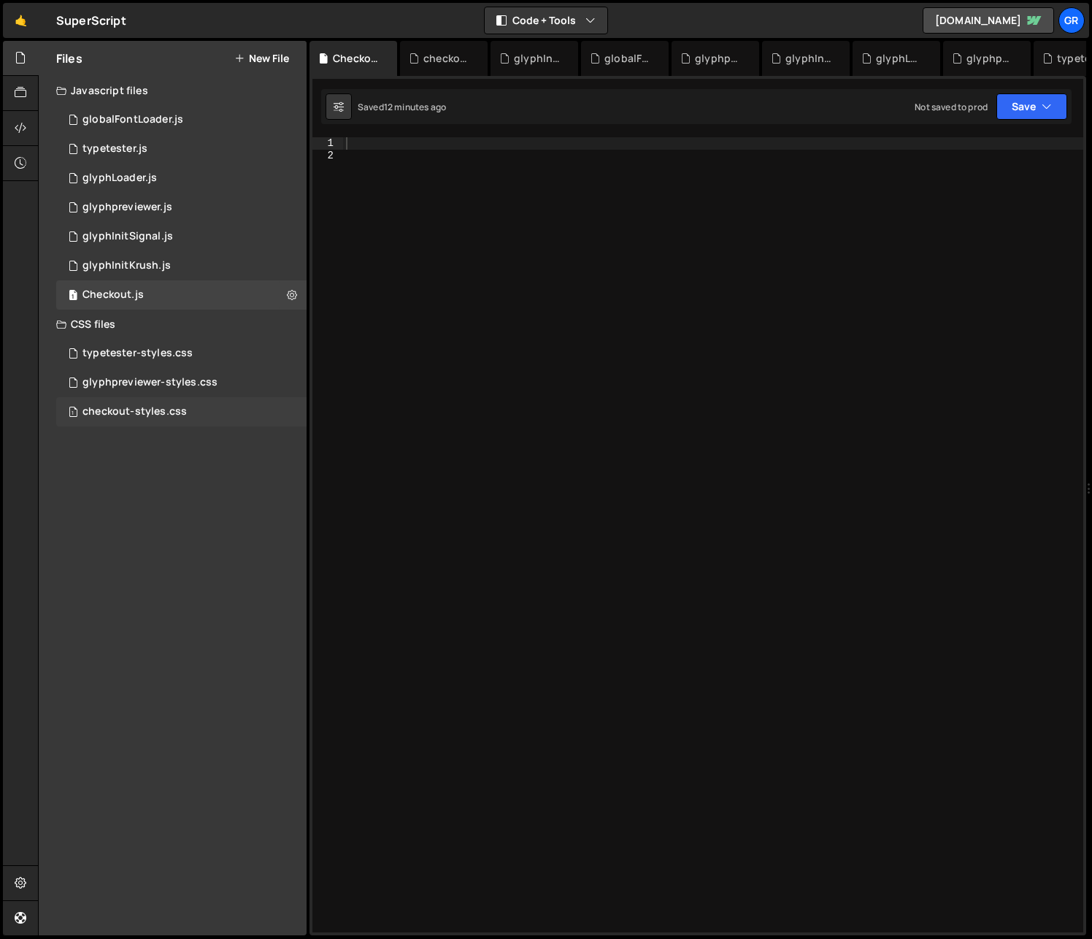
click at [159, 411] on div "checkout-styles.css" at bounding box center [134, 411] width 104 height 13
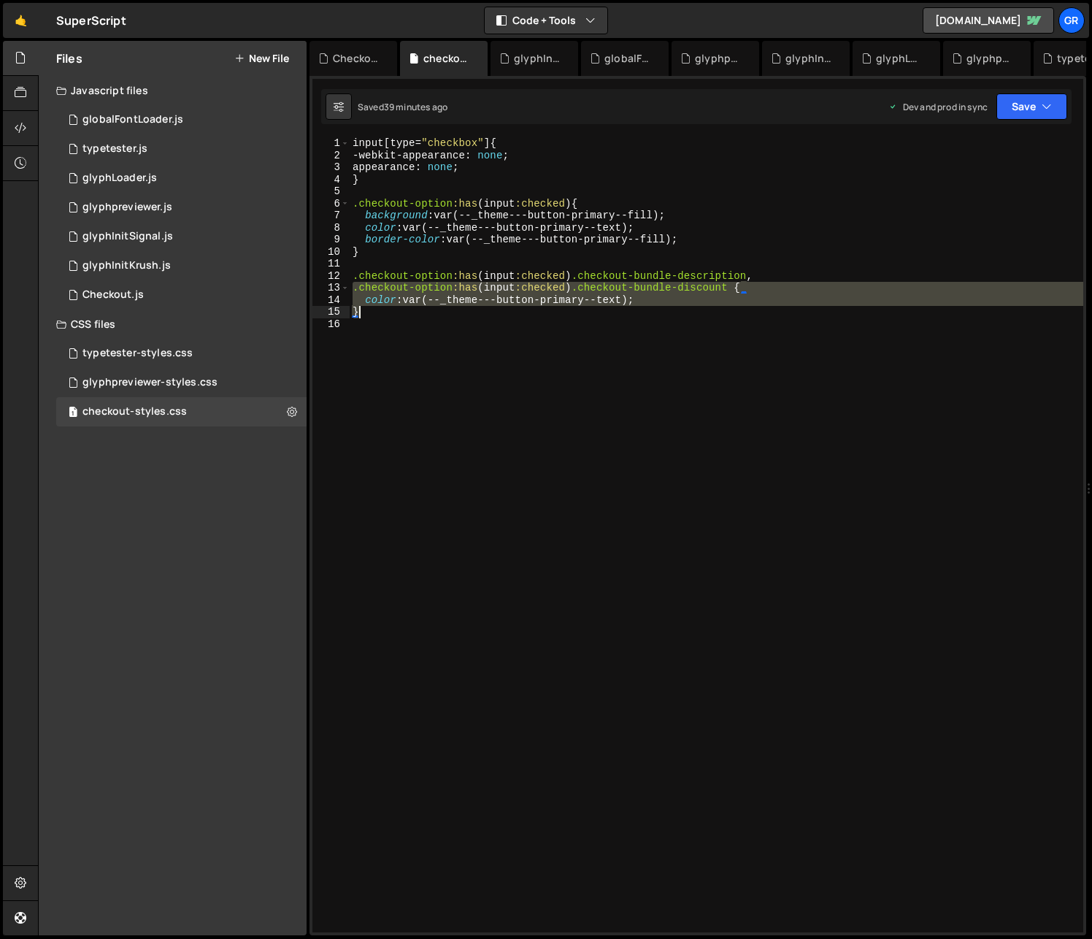
drag, startPoint x: 352, startPoint y: 285, endPoint x: 374, endPoint y: 317, distance: 38.7
click at [374, 317] on div "input [ type = " checkbox " ] { -webkit-appearance : none ; appearance : none ;…" at bounding box center [717, 546] width 734 height 819
click at [374, 318] on div "input [ type = " checkbox " ] { -webkit-appearance : none ; appearance : none ;…" at bounding box center [717, 534] width 734 height 795
type textarea "}"
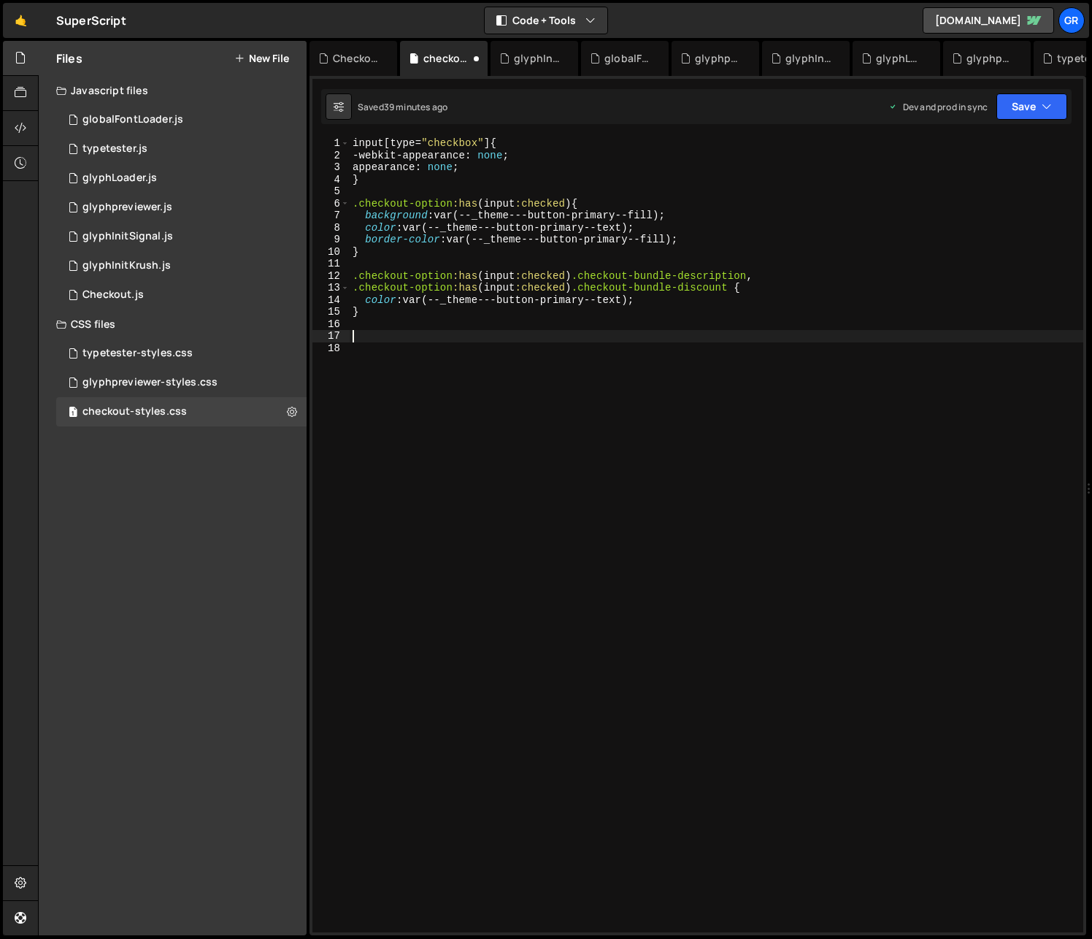
paste textarea "}"
drag, startPoint x: 585, startPoint y: 336, endPoint x: 740, endPoint y: 315, distance: 156.9
click at [733, 333] on div "input [ type = " checkbox " ] { -webkit-appearance : none ; appearance : none ;…" at bounding box center [717, 546] width 734 height 819
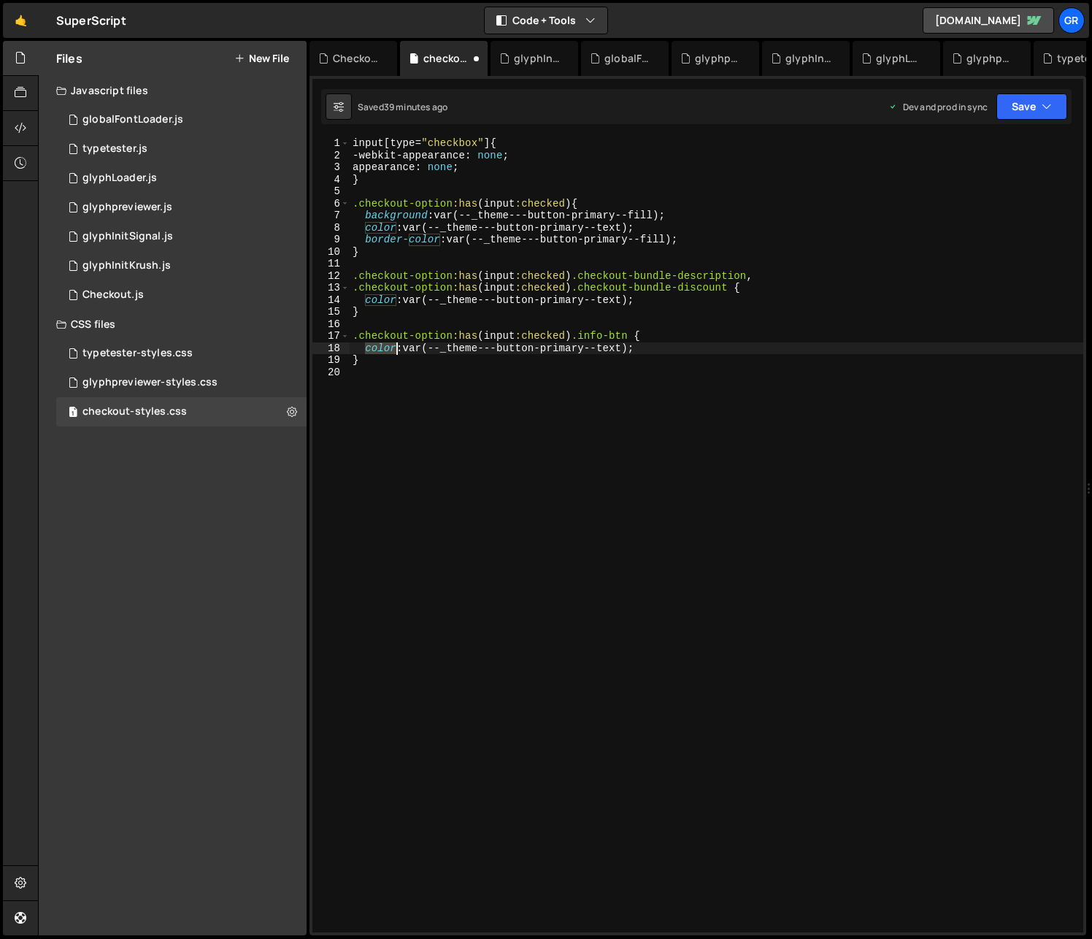
drag, startPoint x: 363, startPoint y: 347, endPoint x: 416, endPoint y: 310, distance: 65.0
click at [395, 345] on div "input [ type = " checkbox " ] { -webkit-appearance : none ; appearance : none ;…" at bounding box center [717, 546] width 734 height 819
drag, startPoint x: 421, startPoint y: 347, endPoint x: 647, endPoint y: 333, distance: 226.0
click at [646, 346] on div "input [ type = " checkbox " ] { -webkit-appearance : none ; appearance : none ;…" at bounding box center [717, 546] width 734 height 819
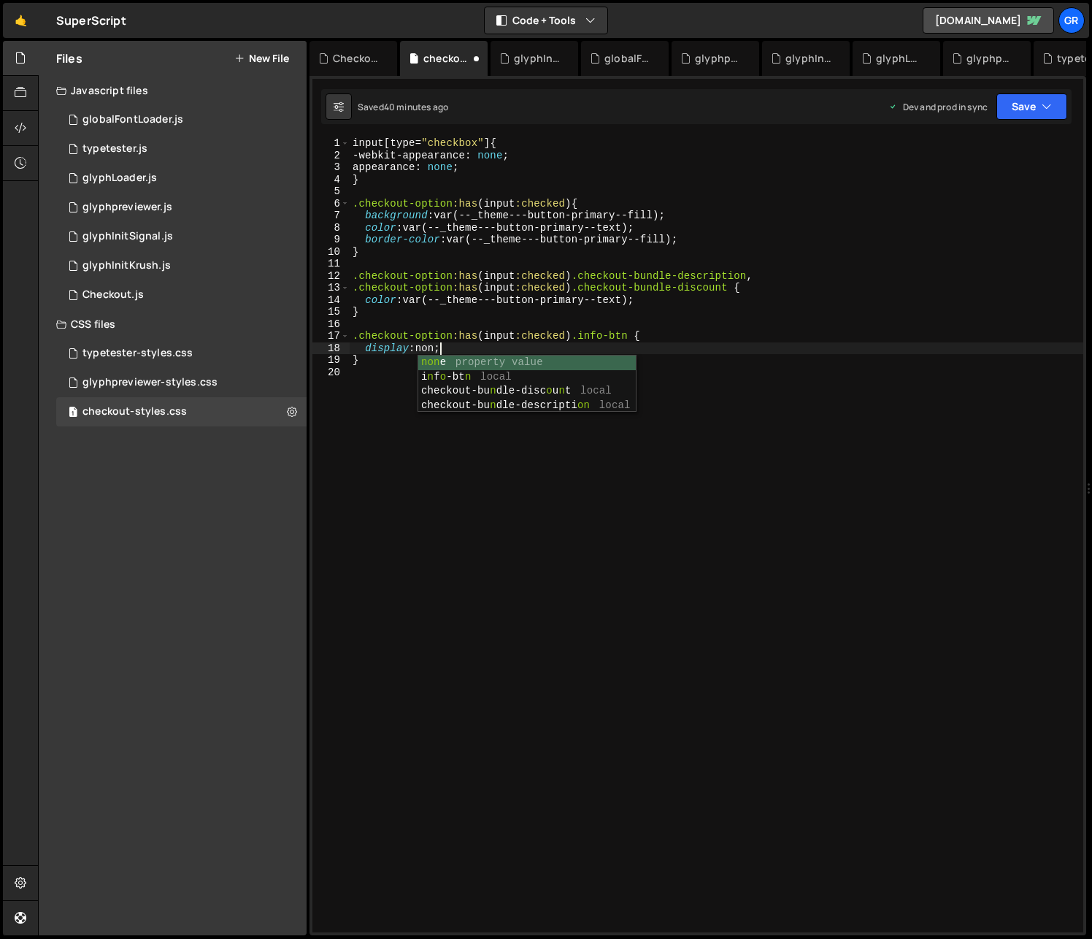
type textarea "display: none;"
click at [673, 425] on div "input [ type = " checkbox " ] { -webkit-appearance : none ; appearance : none ;…" at bounding box center [717, 546] width 734 height 819
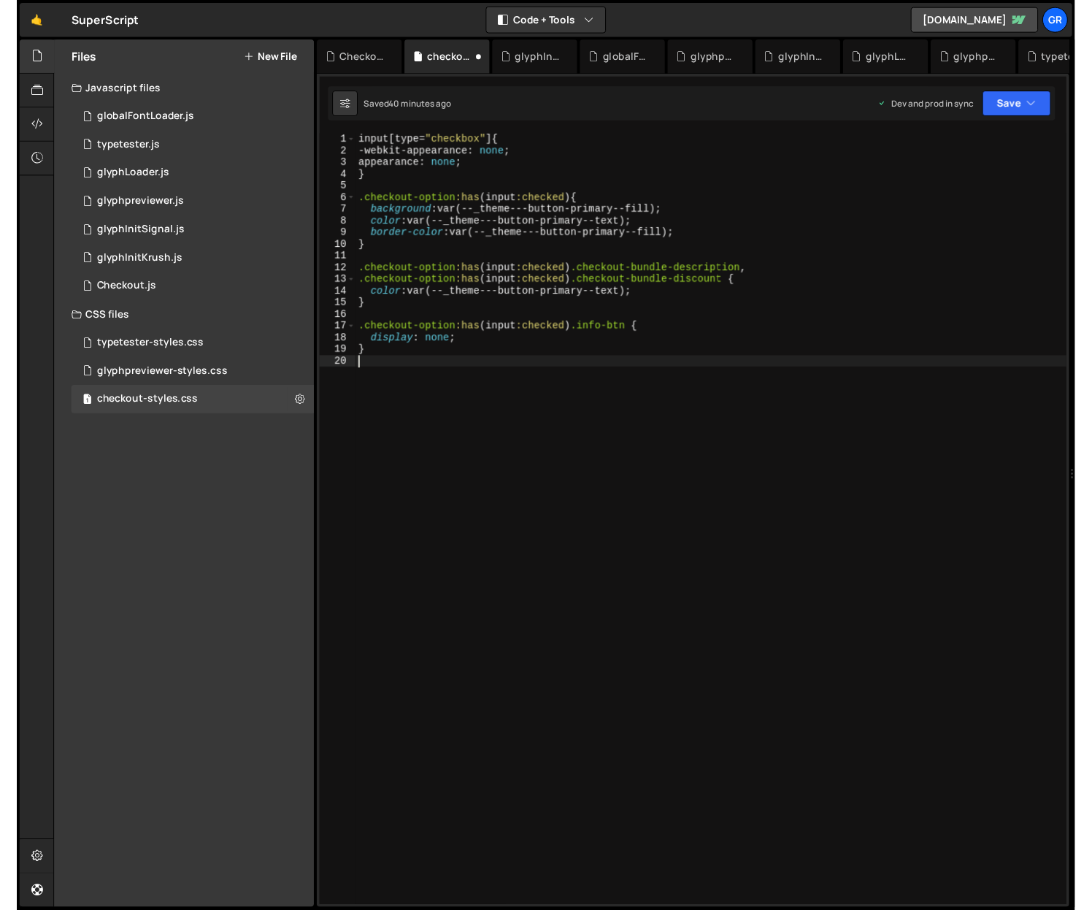
scroll to position [0, 0]
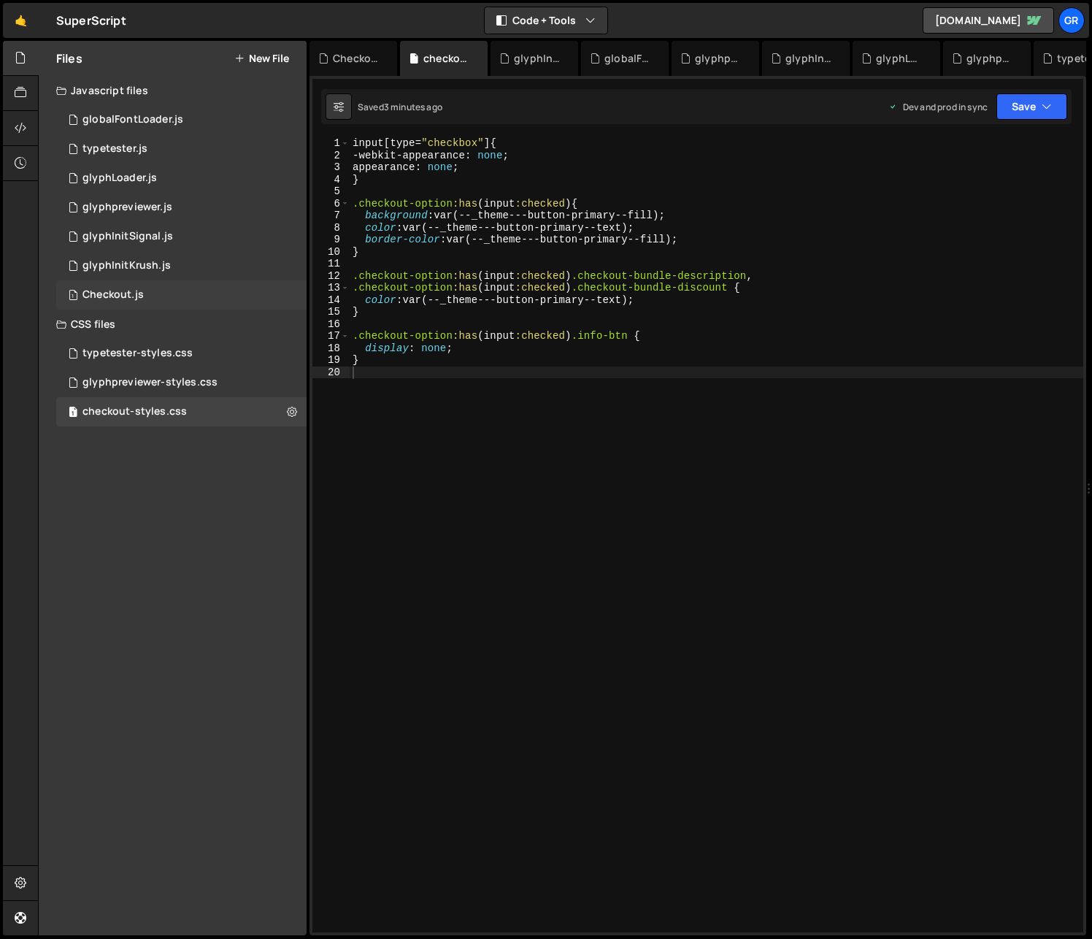
click at [116, 296] on div "Checkout.js" at bounding box center [112, 294] width 61 height 13
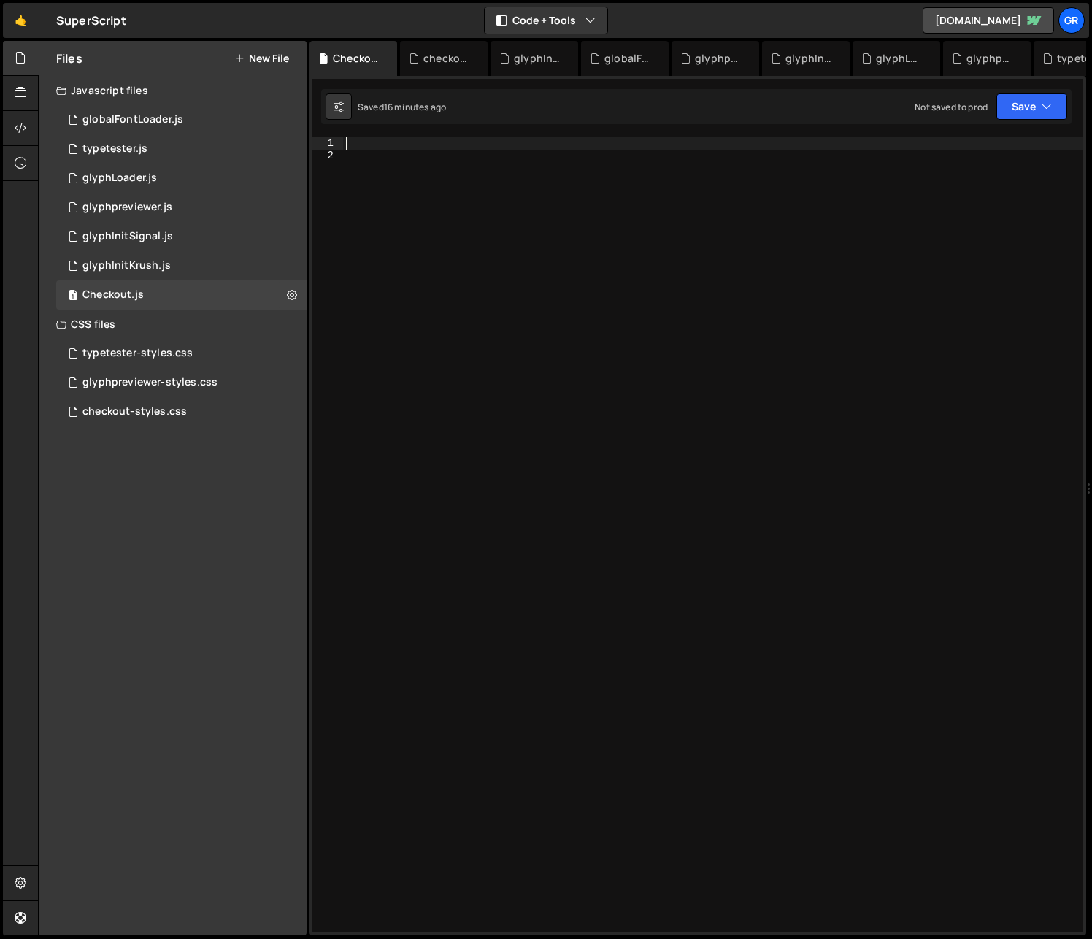
click at [360, 146] on div at bounding box center [713, 546] width 740 height 819
paste textarea "});"
type textarea "});"
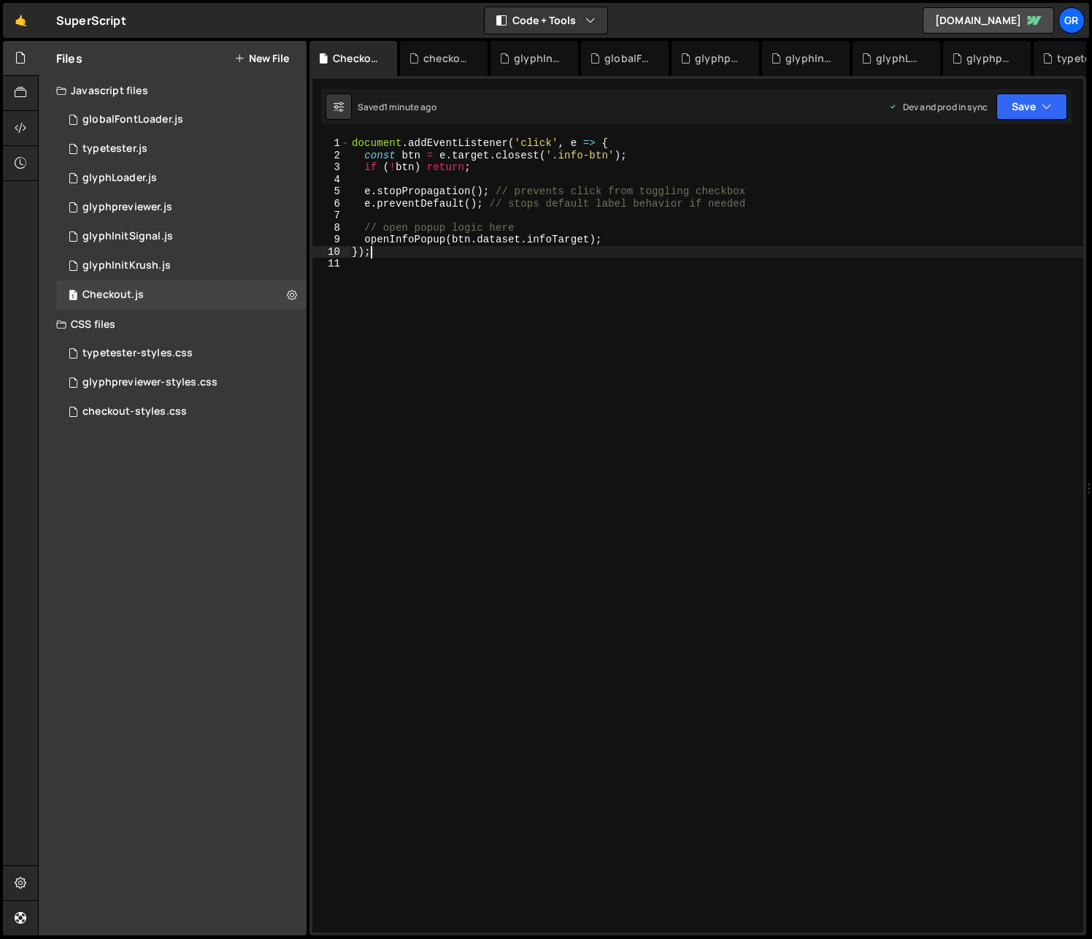
click at [707, 265] on div "document . addEventListener ( 'click' , e => { const btn = e . target . closest…" at bounding box center [716, 546] width 734 height 819
click at [618, 269] on div "document . addEventListener ( 'click' , e => { const btn = e . target . closest…" at bounding box center [716, 546] width 734 height 819
